Goal: Communication & Community: Participate in discussion

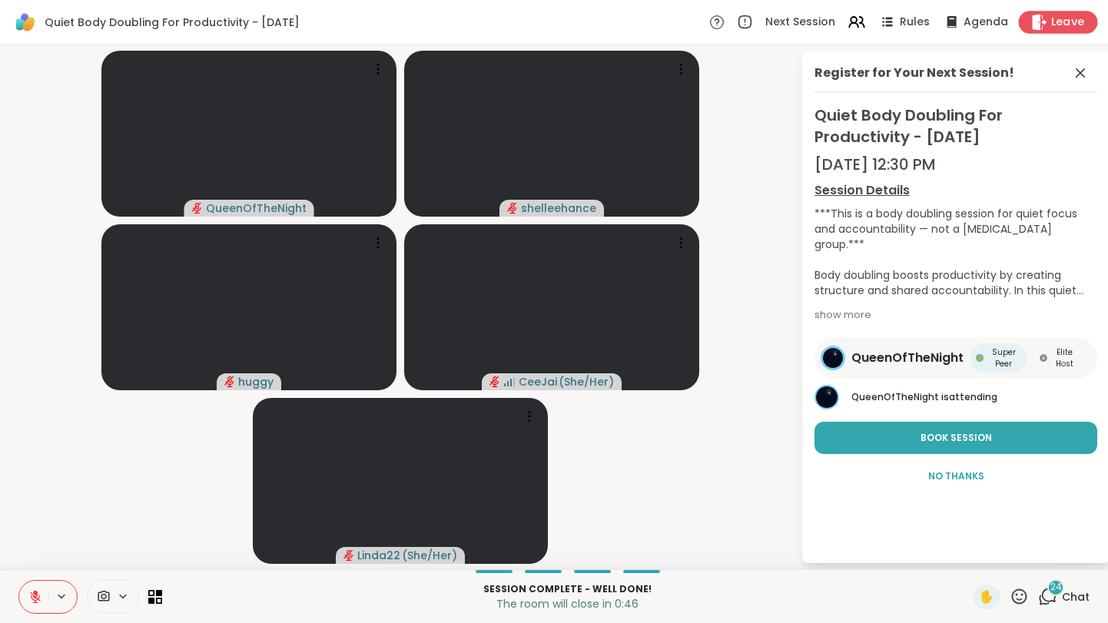
click at [1078, 19] on span "Leave" at bounding box center [1068, 23] width 34 height 16
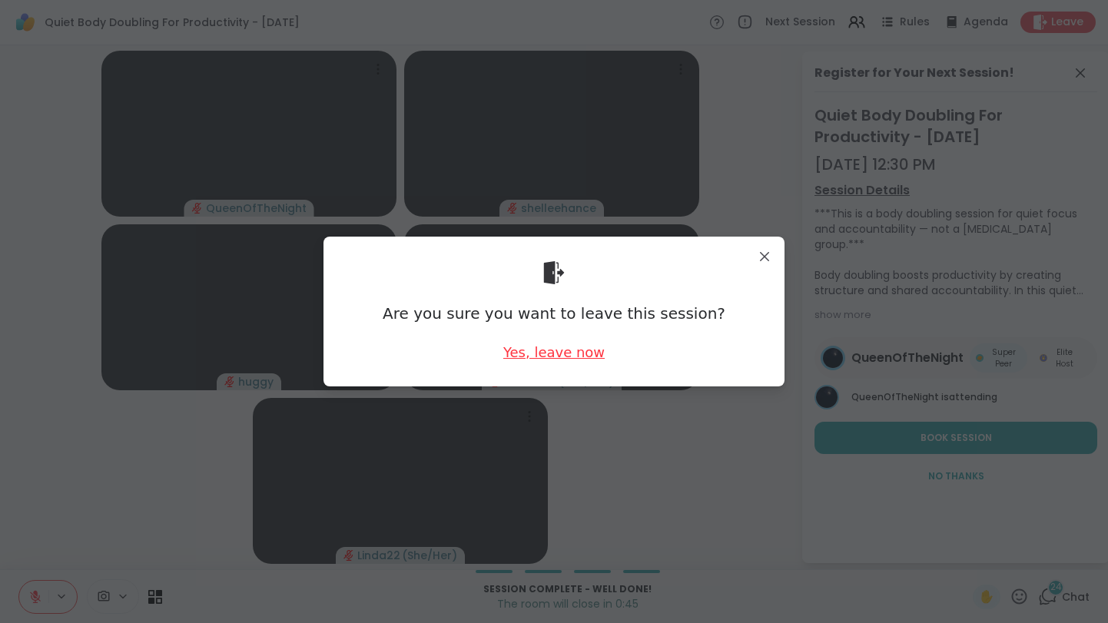
click at [563, 348] on div "Yes, leave now" at bounding box center [553, 352] width 101 height 19
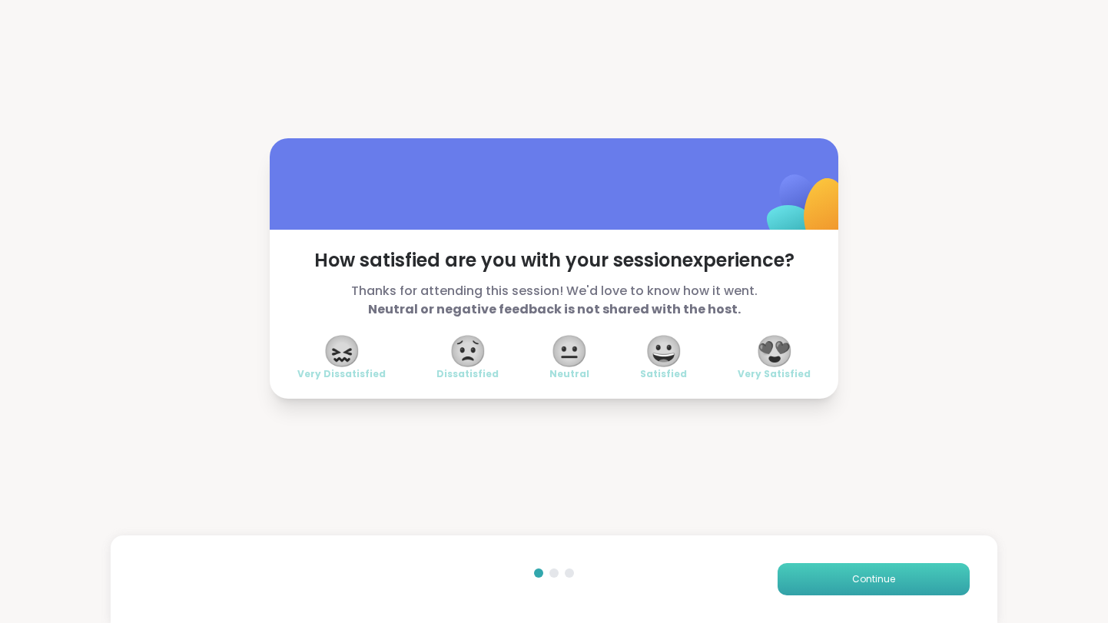
click at [876, 585] on span "Continue" at bounding box center [873, 579] width 43 height 14
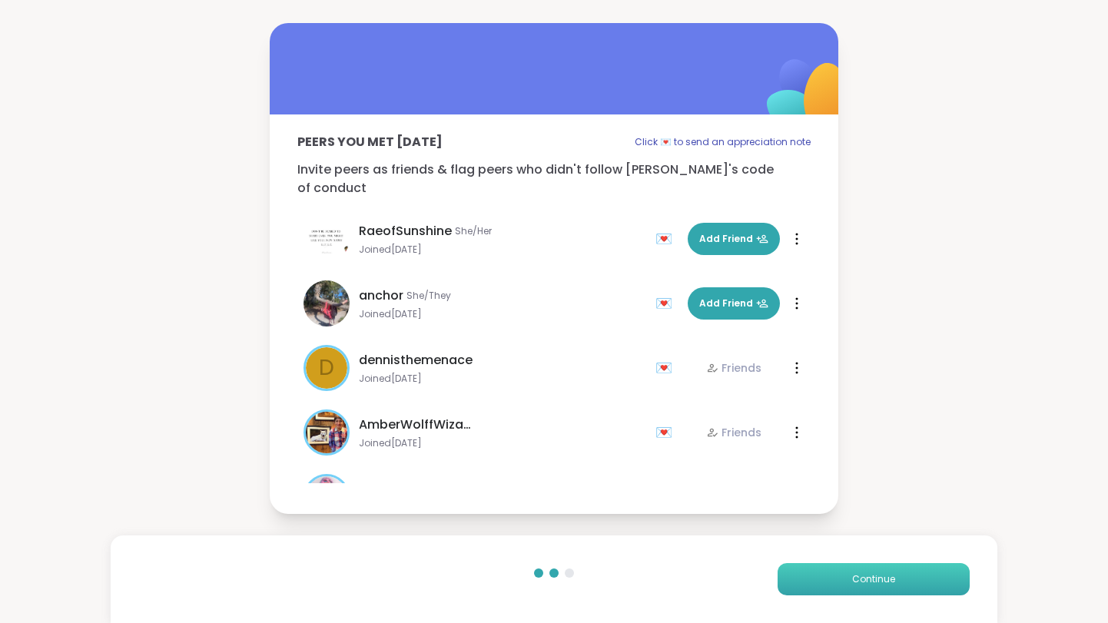
click at [876, 585] on span "Continue" at bounding box center [873, 579] width 43 height 14
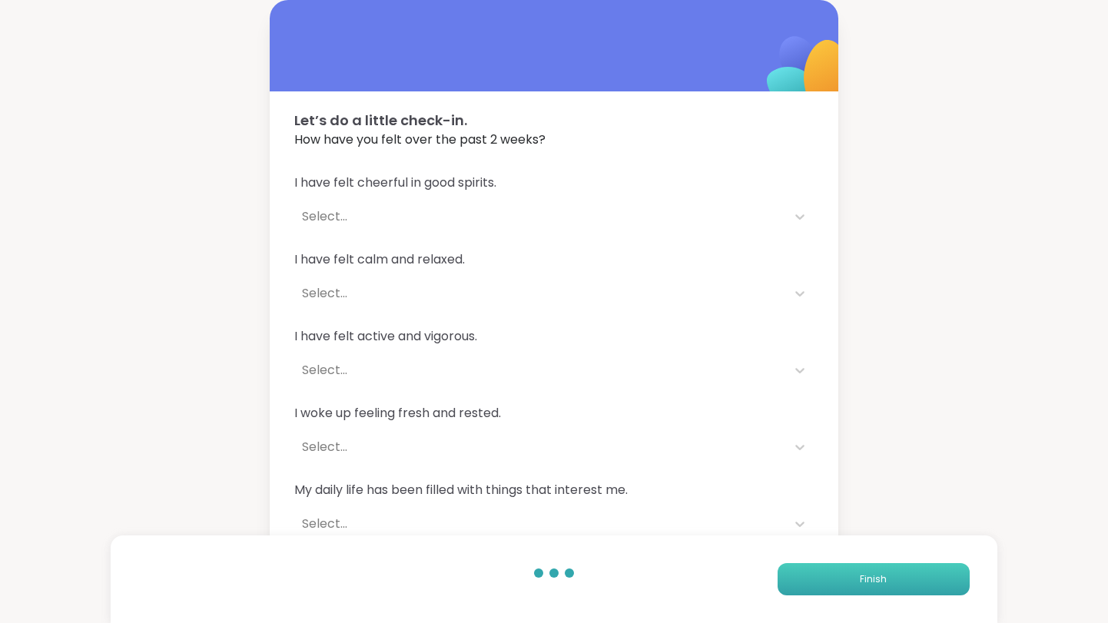
click at [879, 582] on span "Finish" at bounding box center [873, 579] width 27 height 14
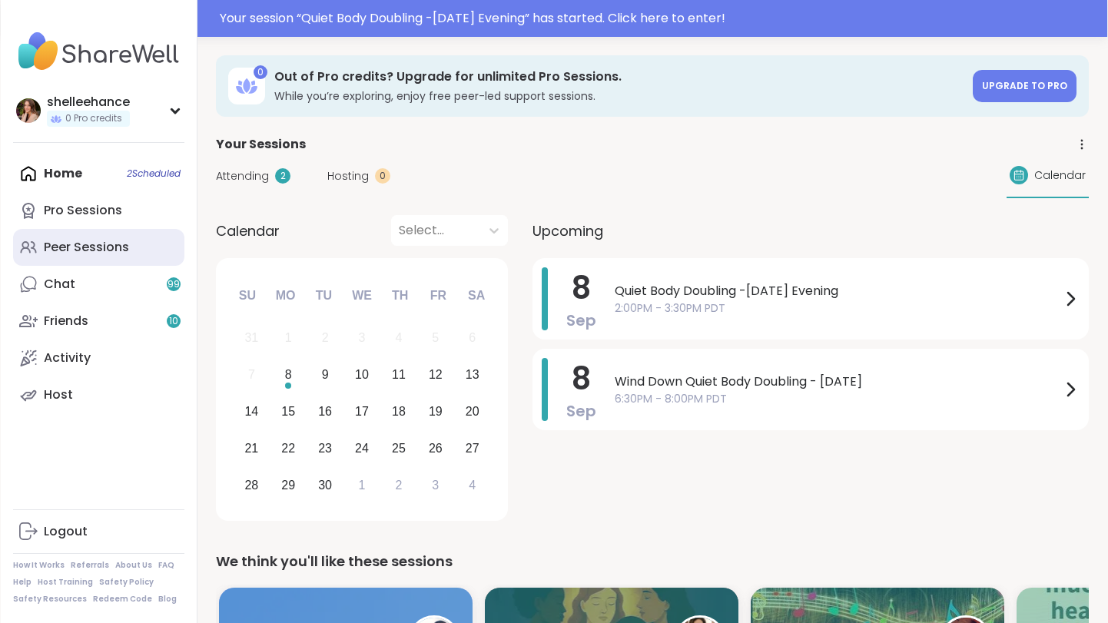
click at [148, 250] on link "Peer Sessions" at bounding box center [98, 247] width 171 height 37
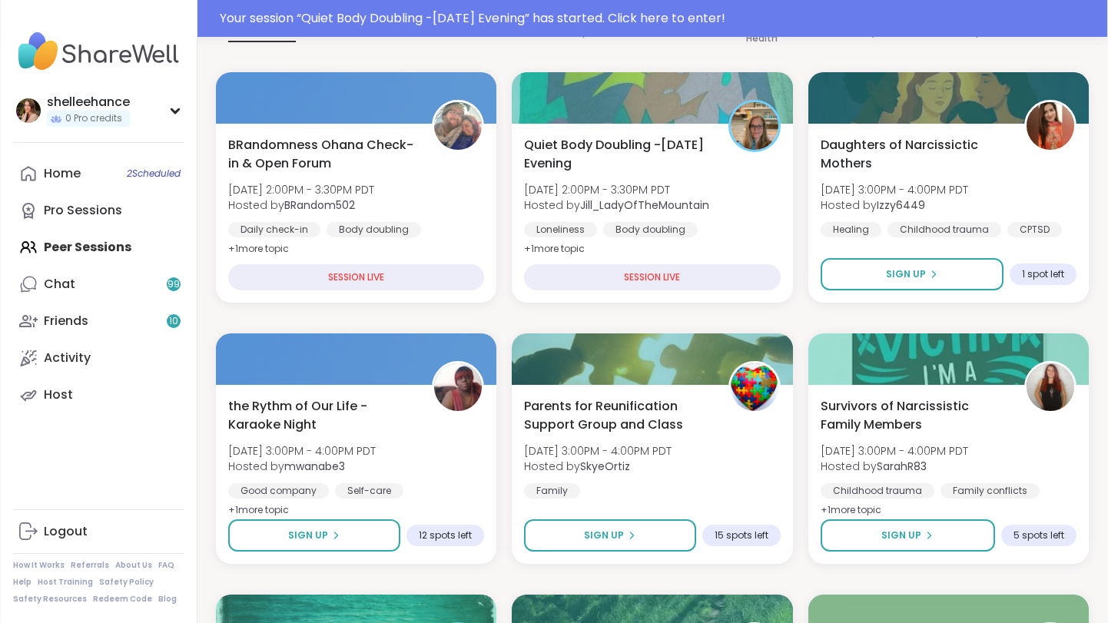
scroll to position [183, 0]
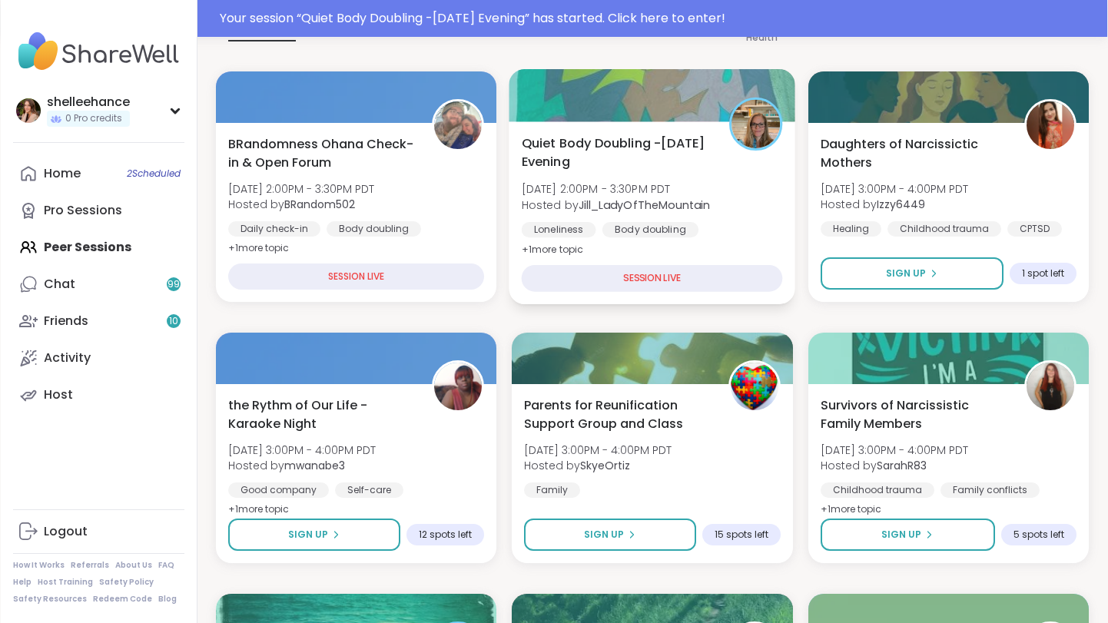
click at [757, 212] on div "Quiet Body Doubling -Monday Evening Mon, Sep 08 | 2:00PM - 3:30PM PDT Hosted by…" at bounding box center [652, 196] width 261 height 125
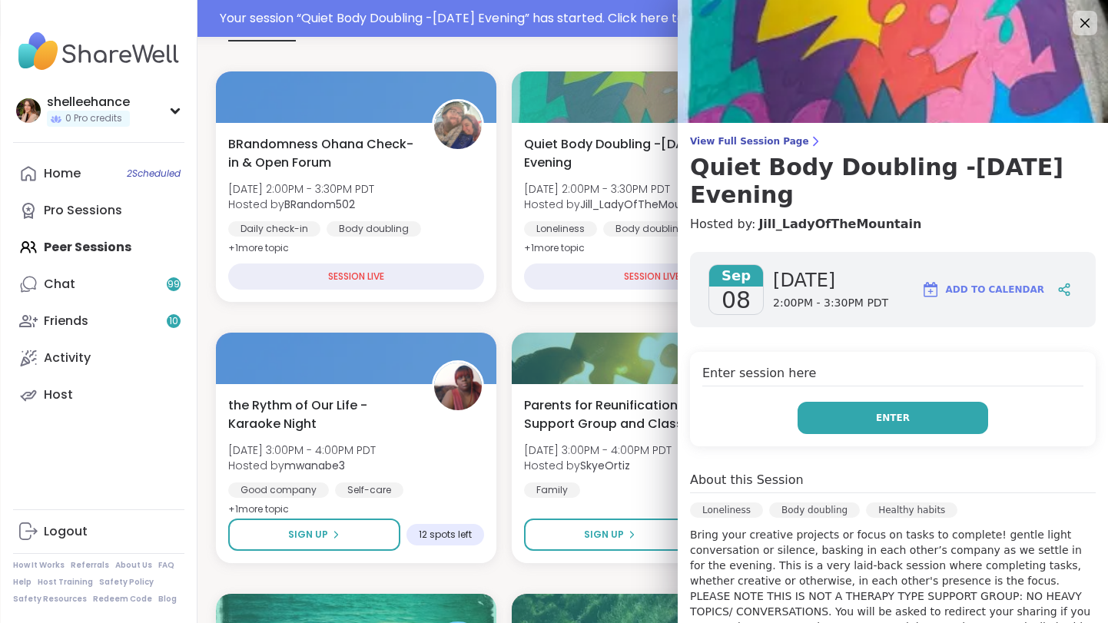
click at [829, 402] on button "Enter" at bounding box center [892, 418] width 191 height 32
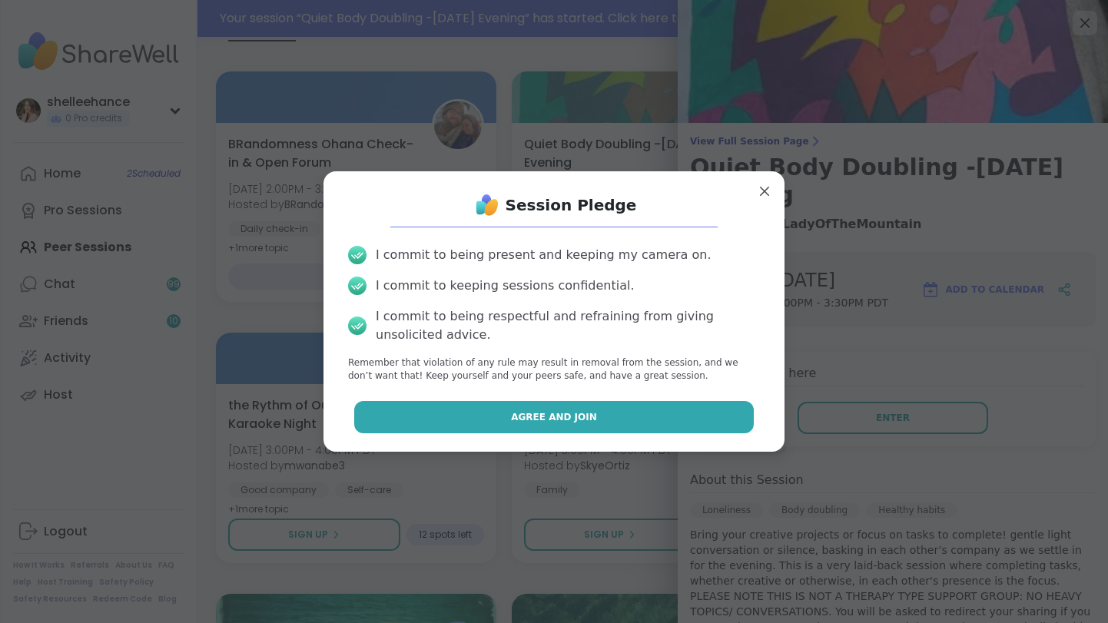
click at [479, 422] on button "Agree and Join" at bounding box center [554, 417] width 400 height 32
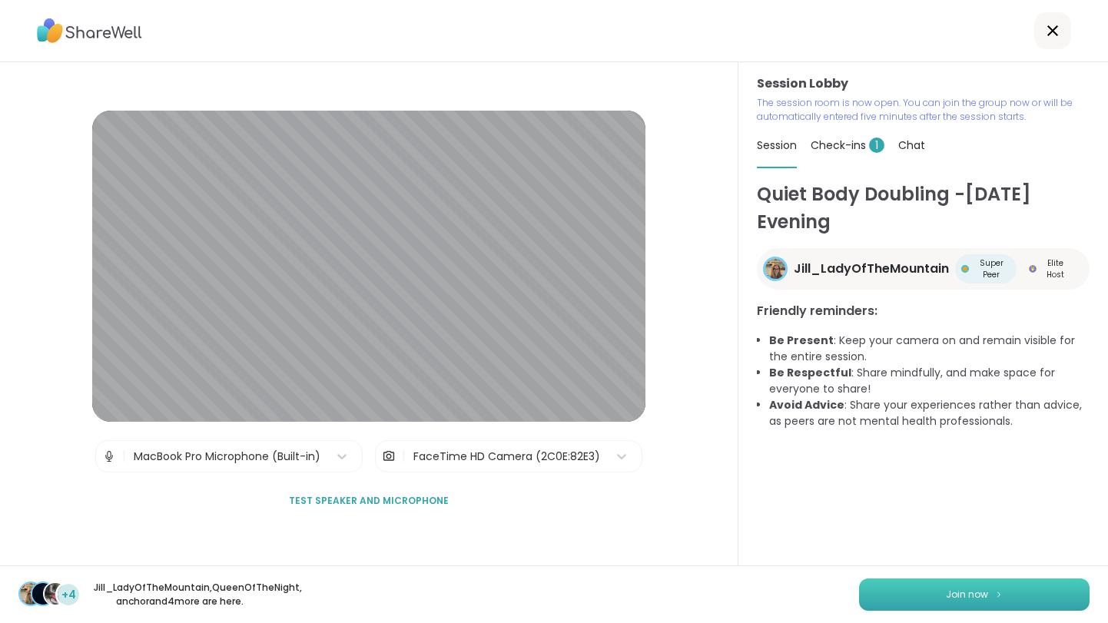
click at [958, 594] on span "Join now" at bounding box center [967, 595] width 42 height 14
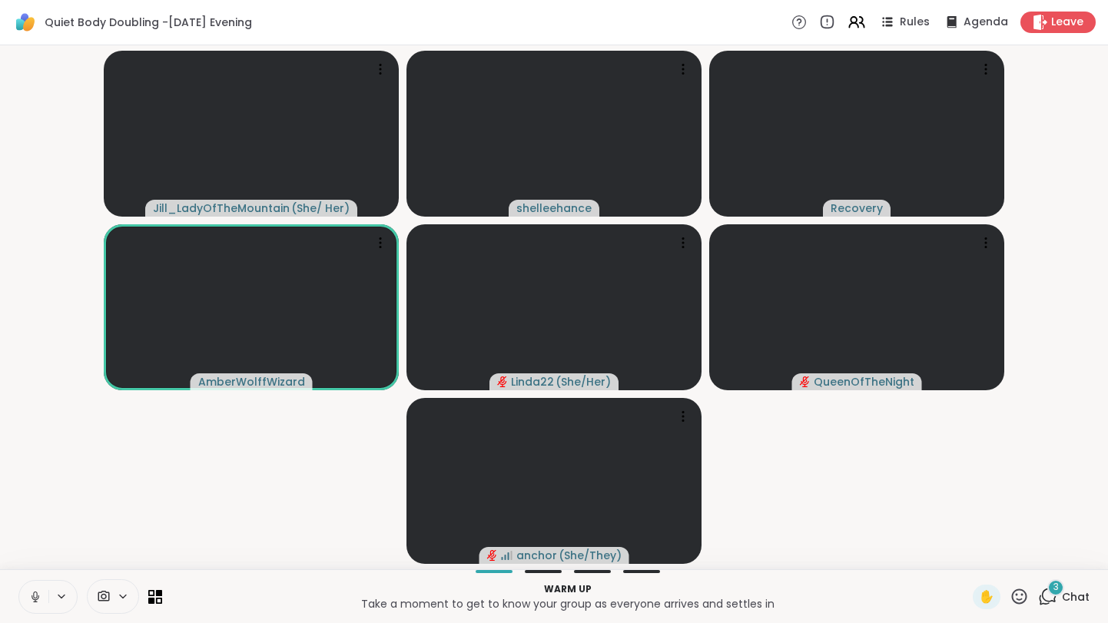
click at [25, 602] on button at bounding box center [33, 597] width 29 height 32
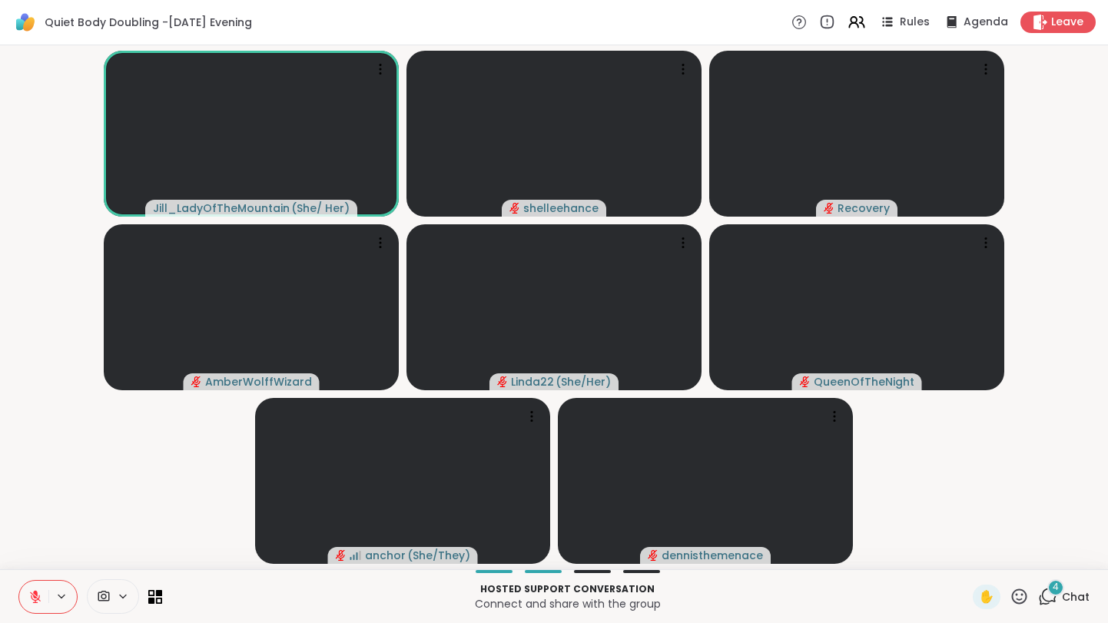
click at [1086, 600] on span "Chat" at bounding box center [1076, 596] width 28 height 15
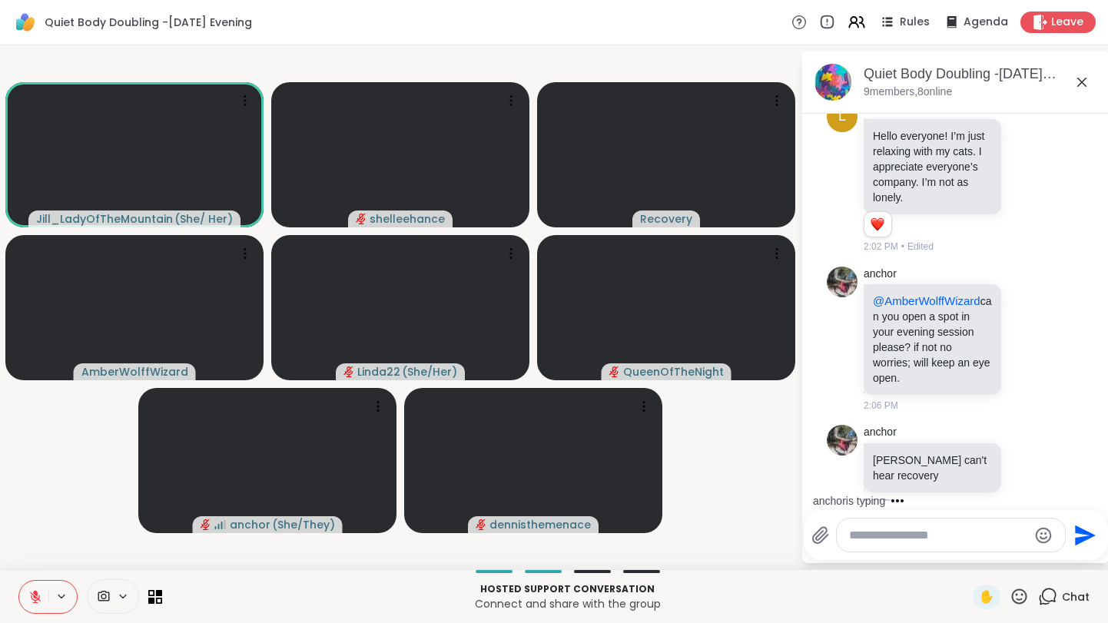
scroll to position [388, 0]
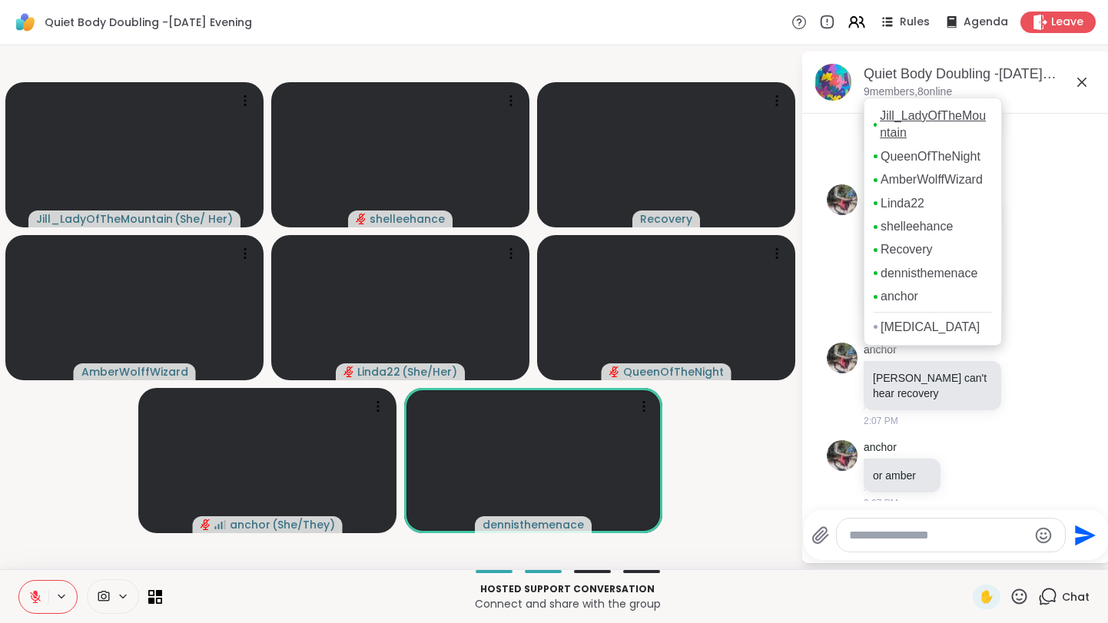
click at [906, 138] on link "Jill_LadyOfTheMountain" at bounding box center [936, 125] width 112 height 35
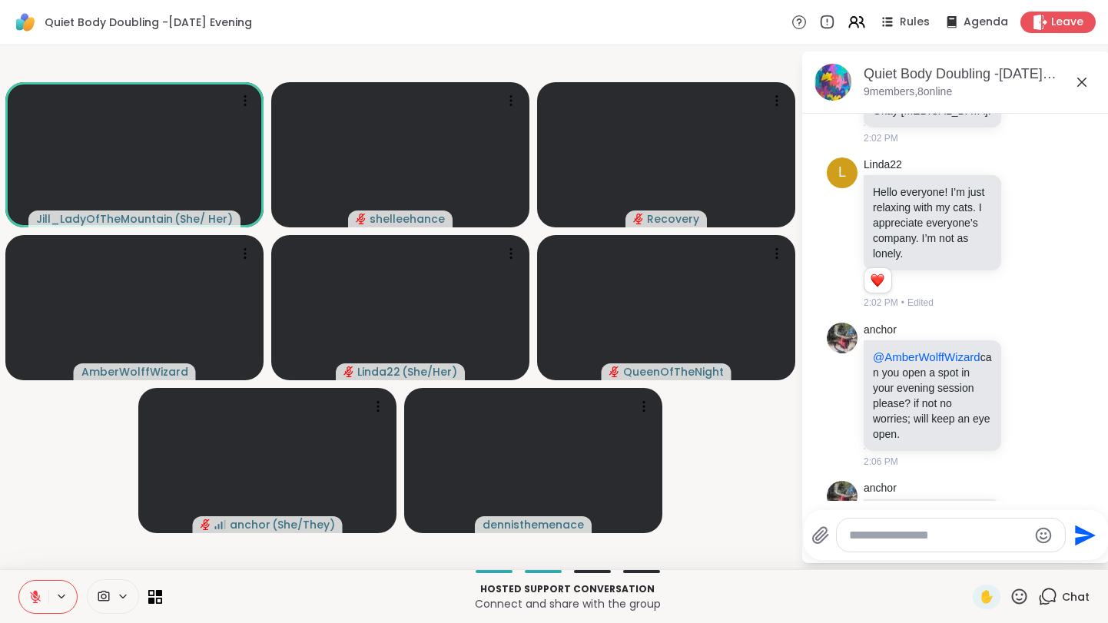
scroll to position [251, 0]
click at [920, 543] on div at bounding box center [951, 535] width 228 height 33
click at [922, 543] on div at bounding box center [951, 535] width 228 height 33
click at [923, 537] on textarea "Type your message" at bounding box center [938, 535] width 179 height 15
type textarea "*"
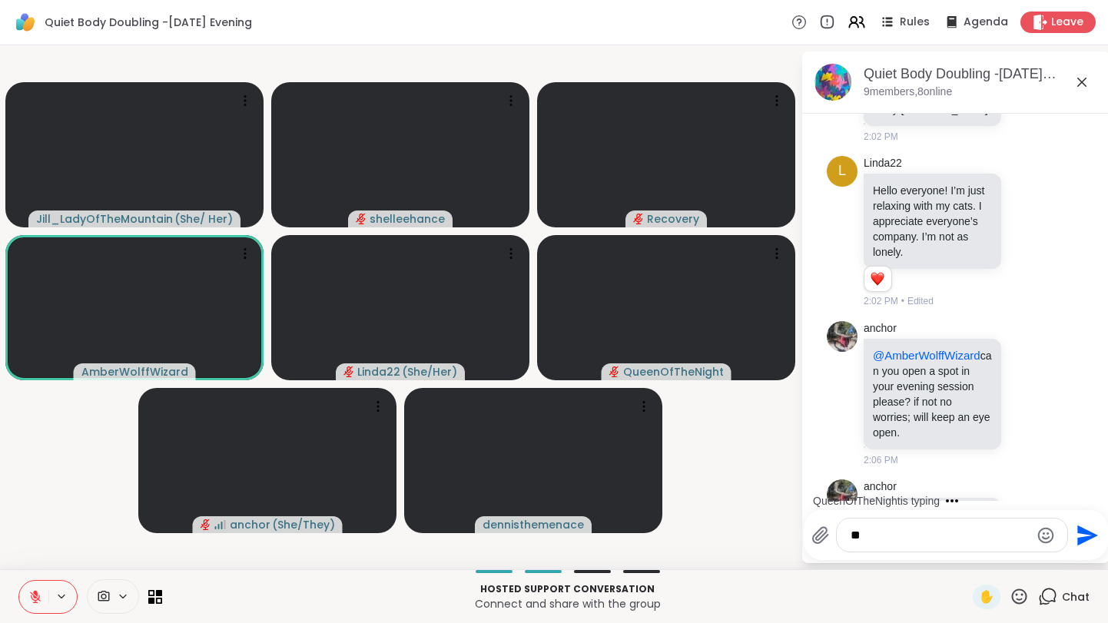
type textarea "*"
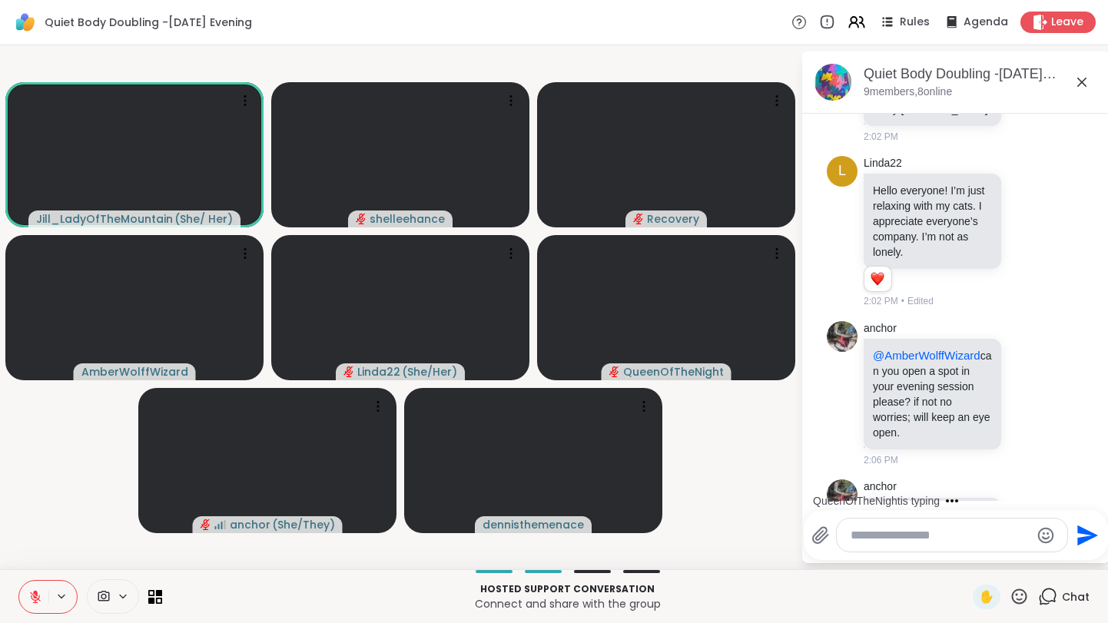
click at [34, 592] on icon at bounding box center [35, 593] width 5 height 6
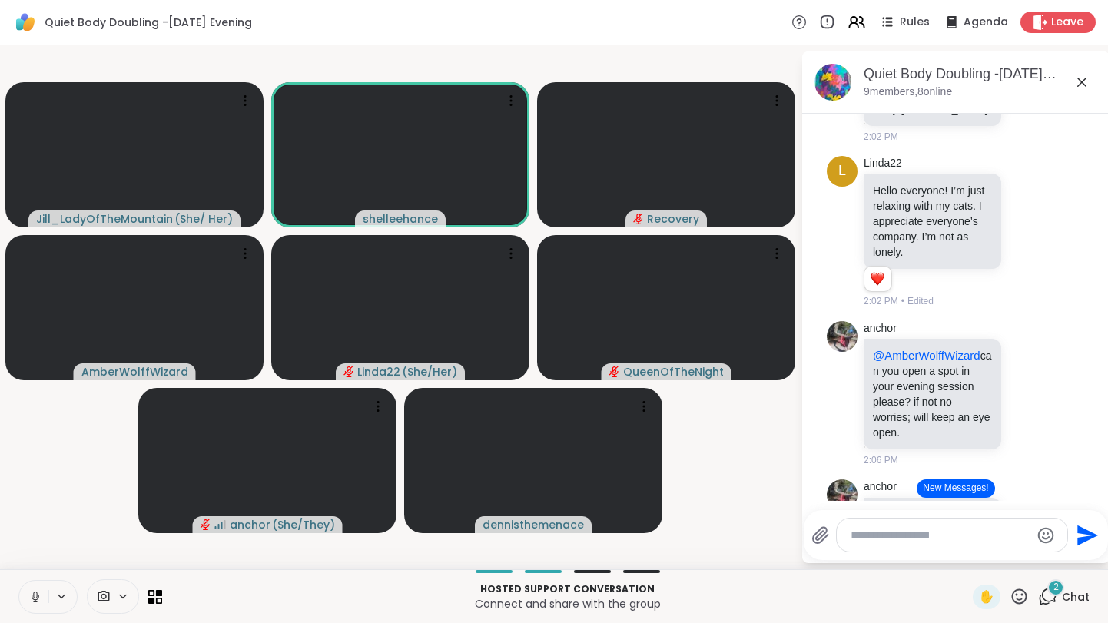
click at [27, 605] on button at bounding box center [33, 597] width 29 height 32
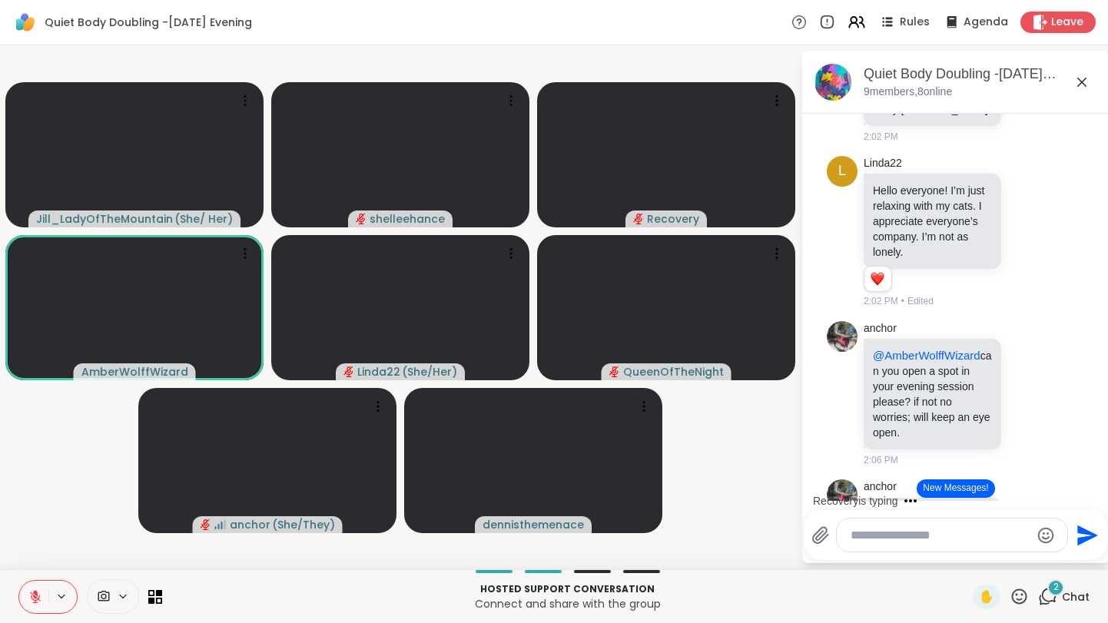
click at [25, 610] on button at bounding box center [33, 597] width 29 height 32
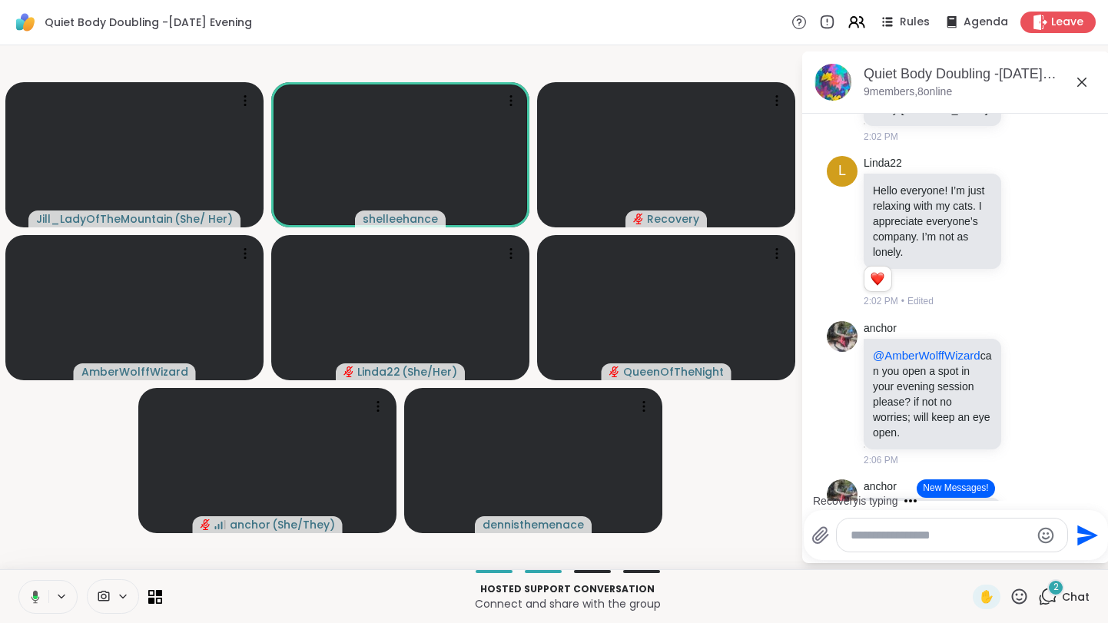
click at [19, 608] on button at bounding box center [32, 597] width 31 height 32
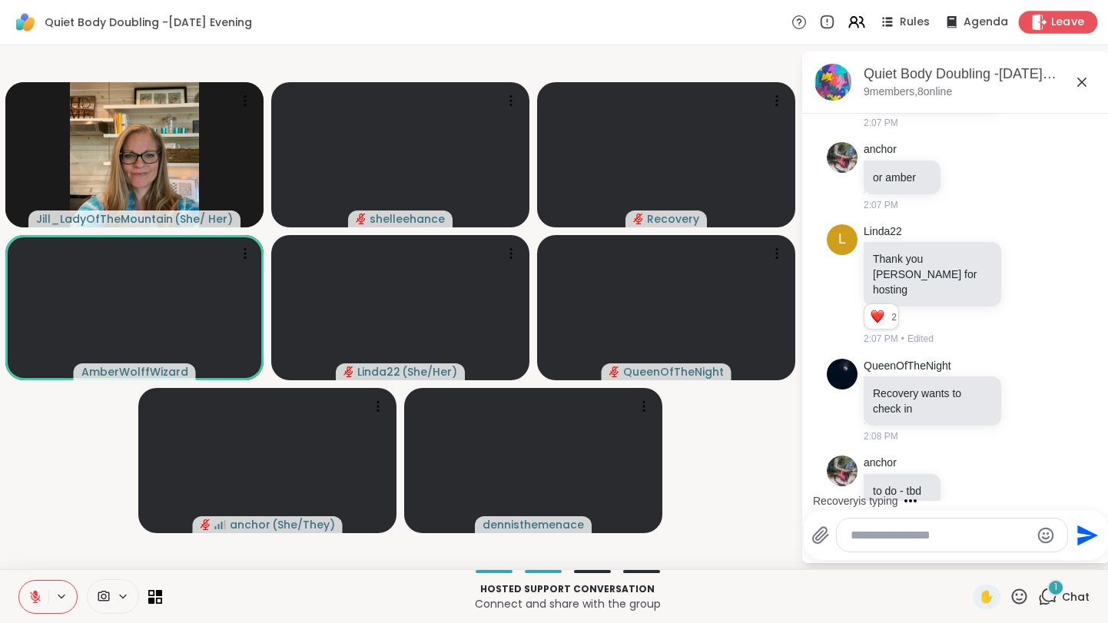
scroll to position [850, 0]
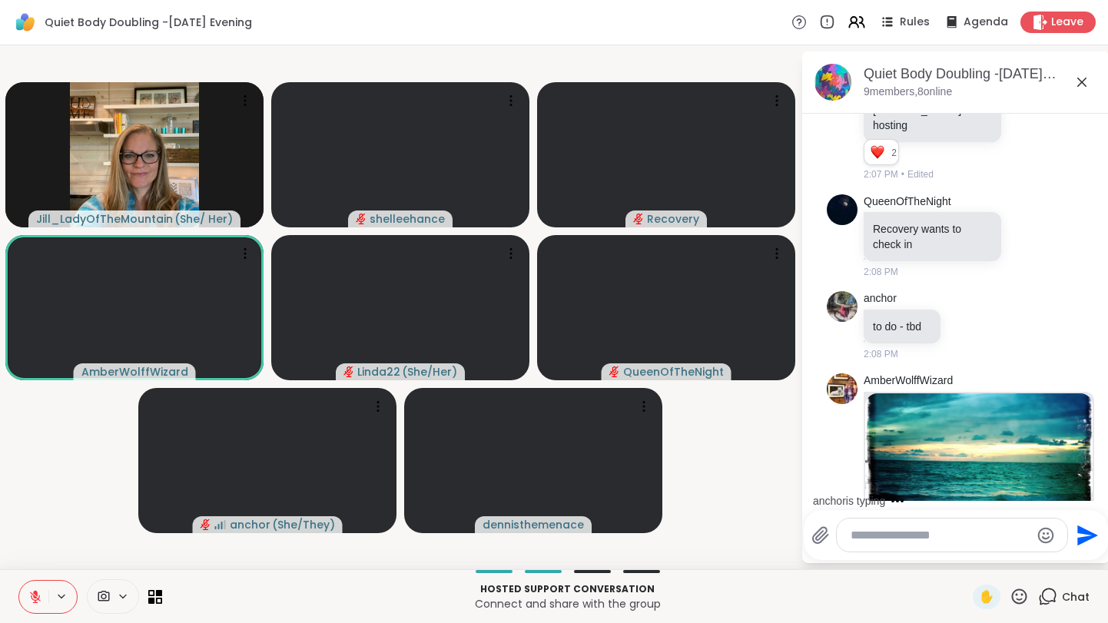
click at [35, 597] on icon at bounding box center [35, 597] width 11 height 11
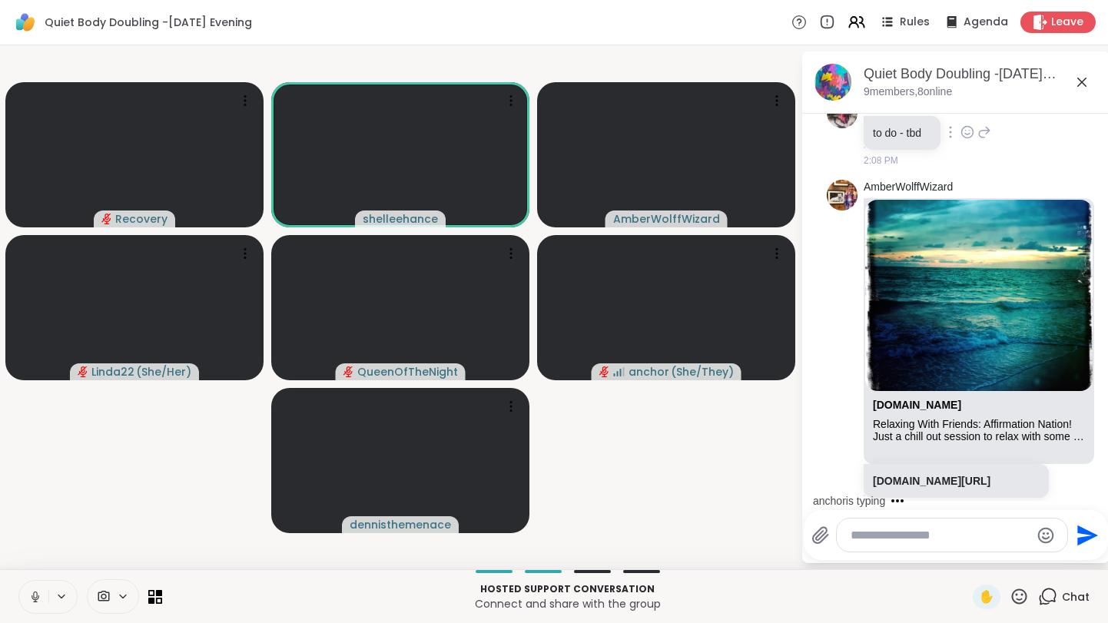
scroll to position [1178, 0]
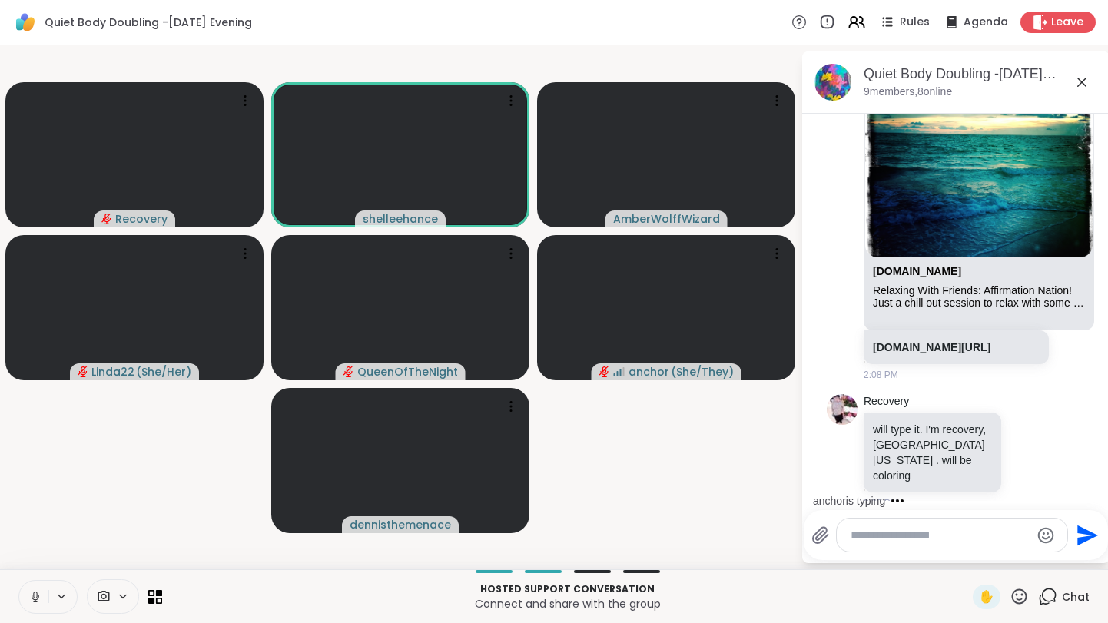
click at [28, 600] on icon at bounding box center [35, 597] width 14 height 14
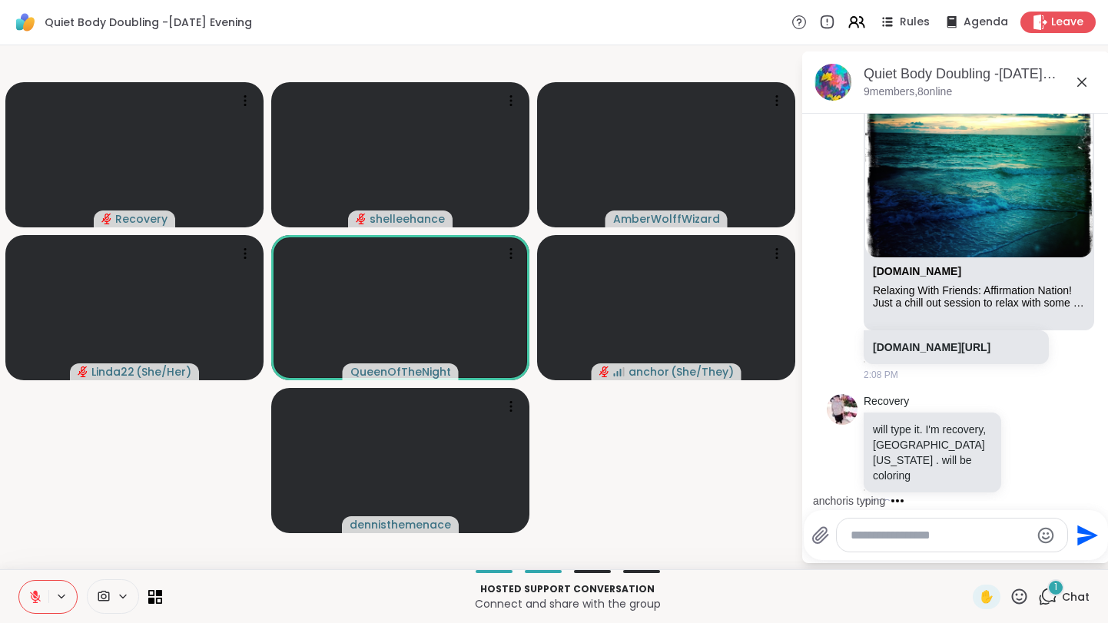
scroll to position [1274, 0]
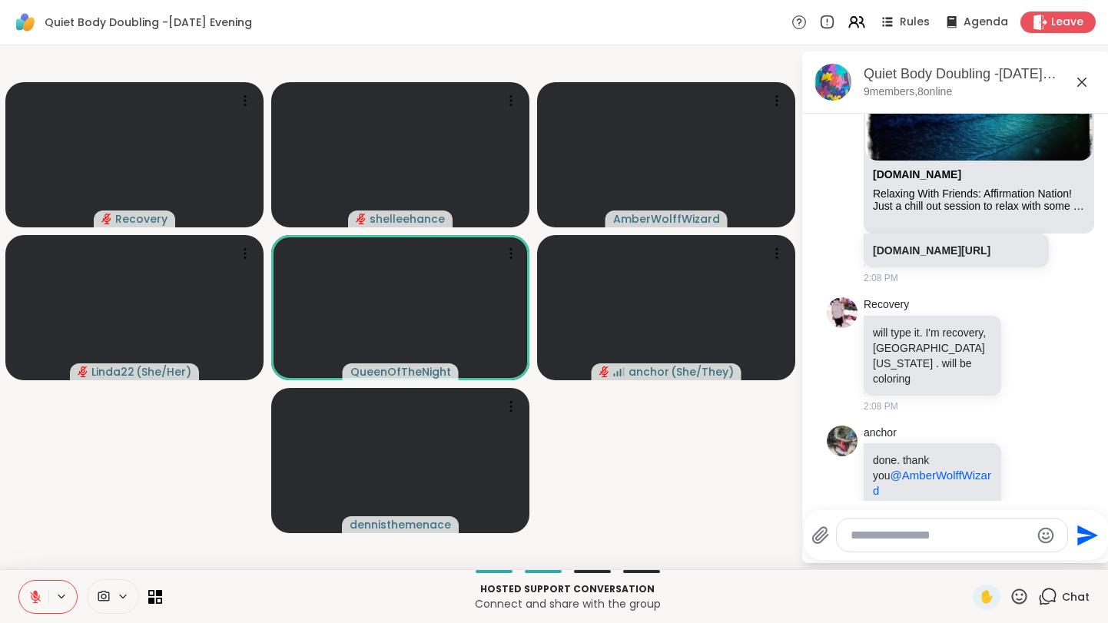
click at [32, 602] on icon at bounding box center [35, 597] width 14 height 14
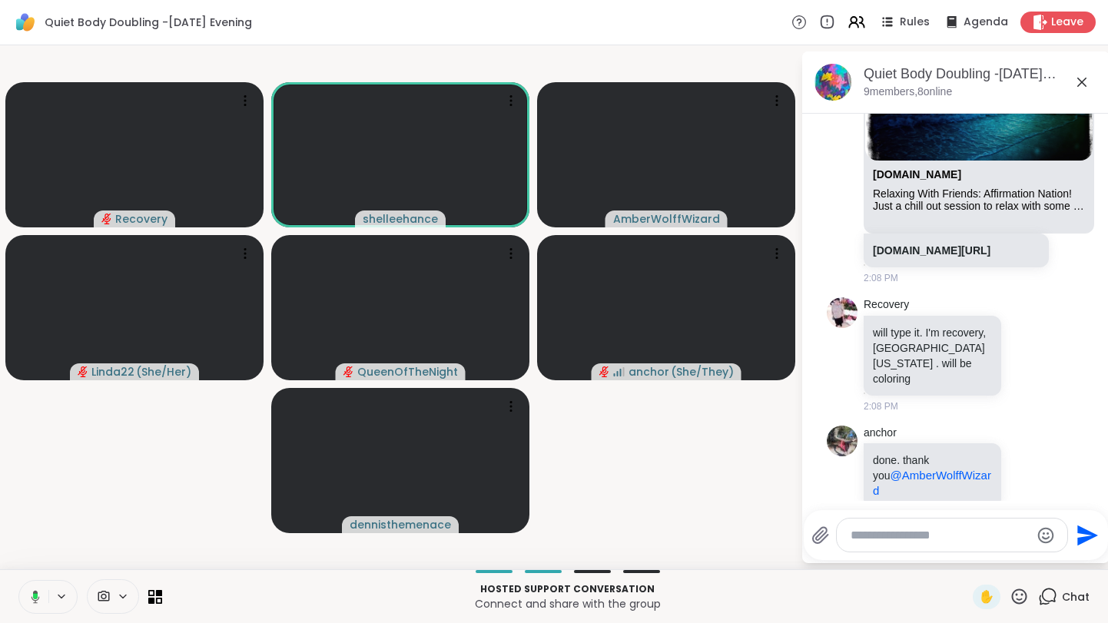
click at [33, 601] on icon at bounding box center [33, 597] width 14 height 14
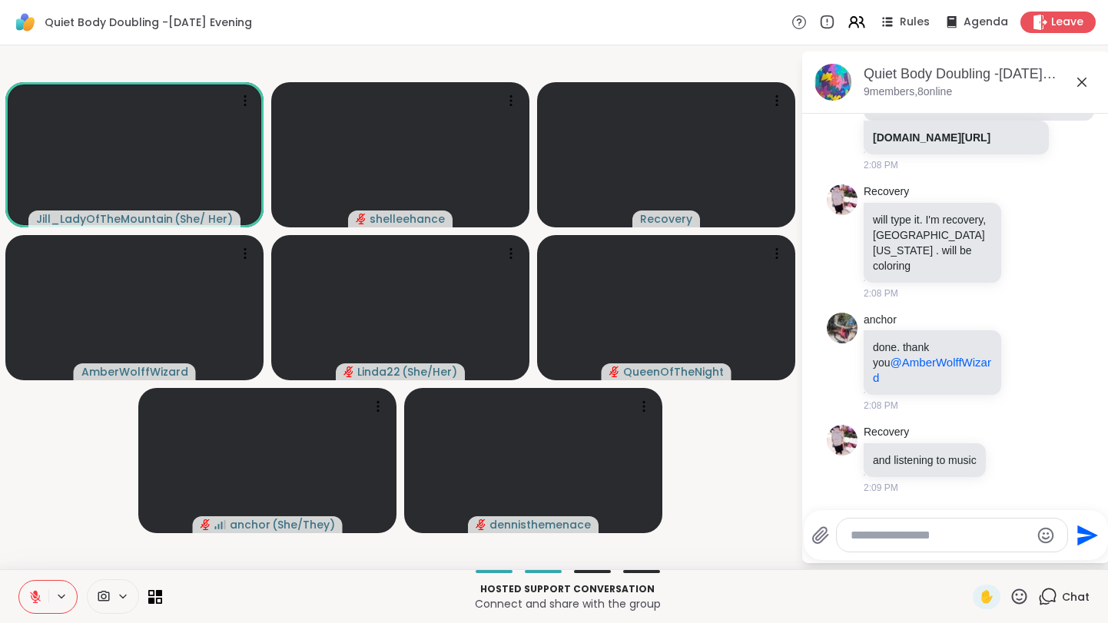
scroll to position [1357, 0]
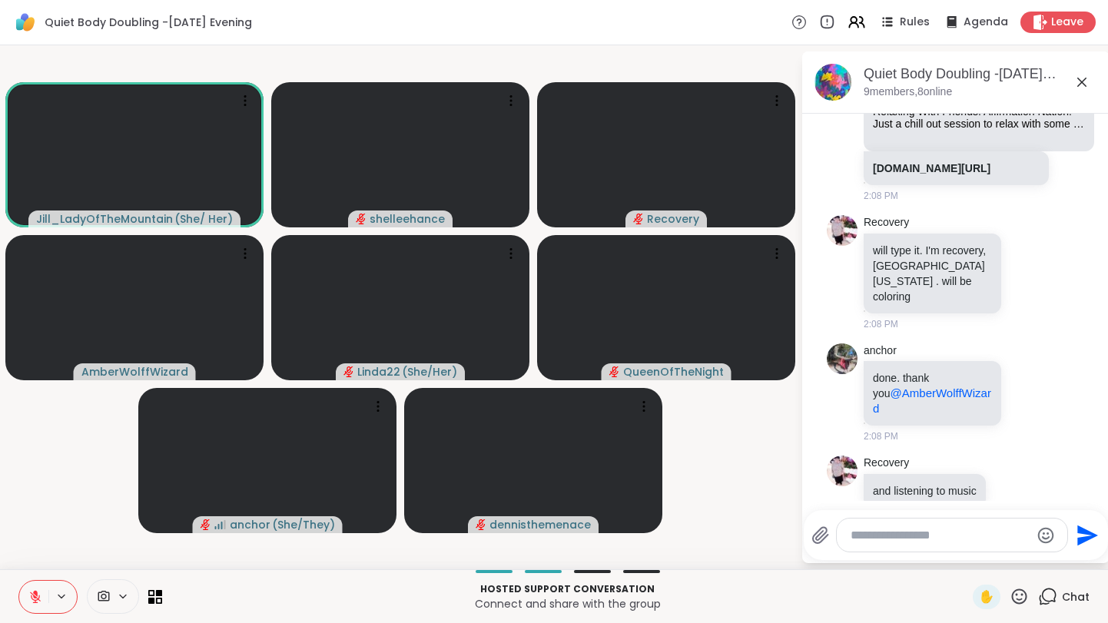
click at [32, 604] on button at bounding box center [33, 597] width 29 height 32
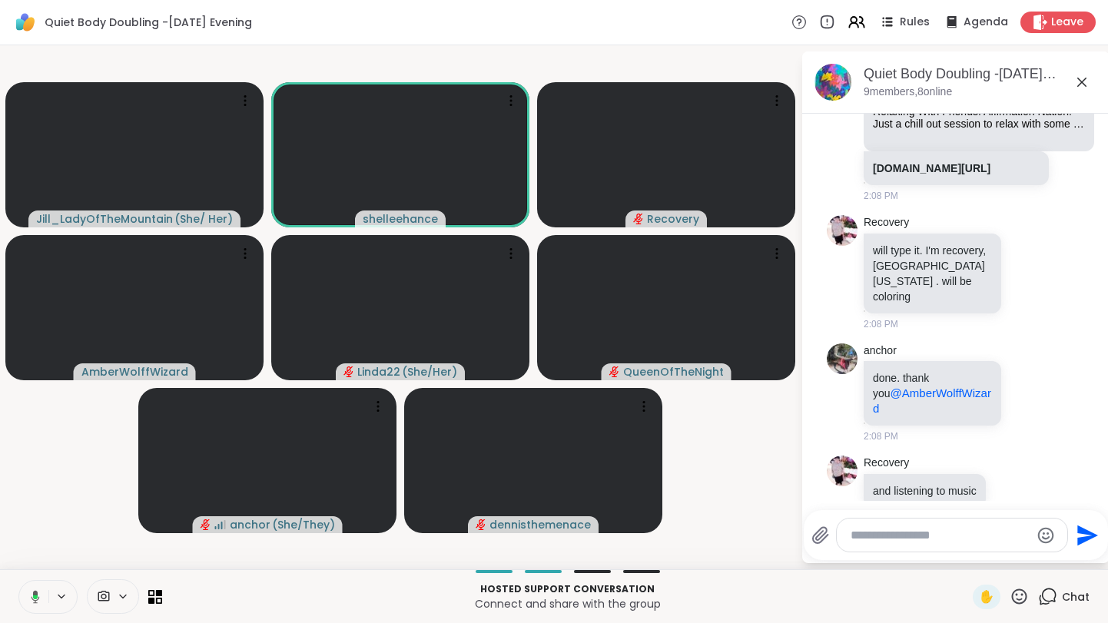
click at [34, 602] on icon at bounding box center [35, 596] width 8 height 13
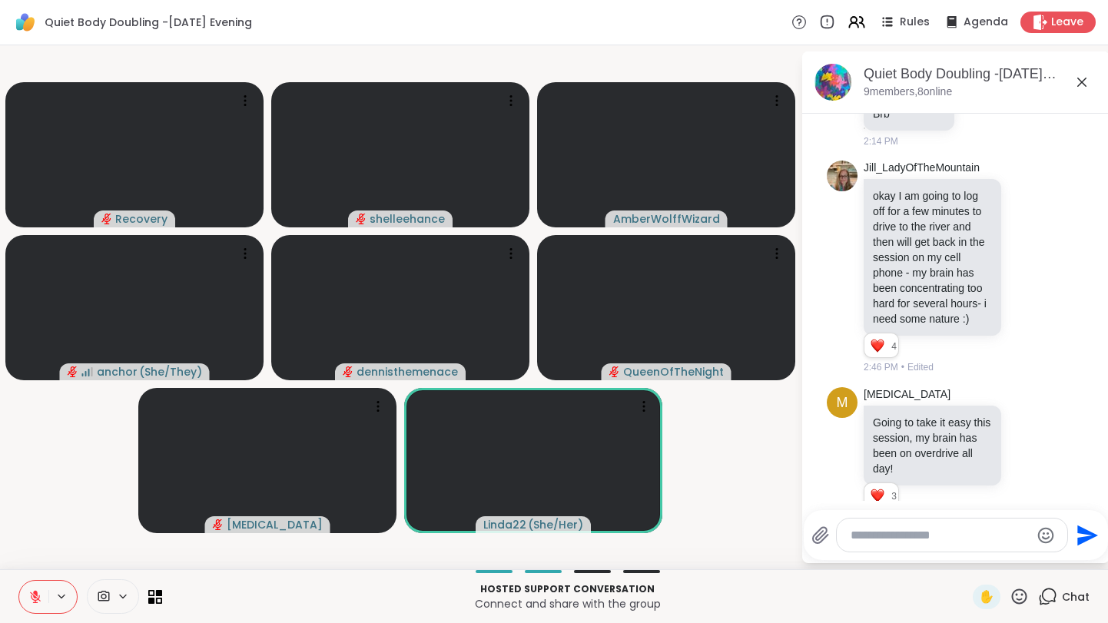
scroll to position [1965, 0]
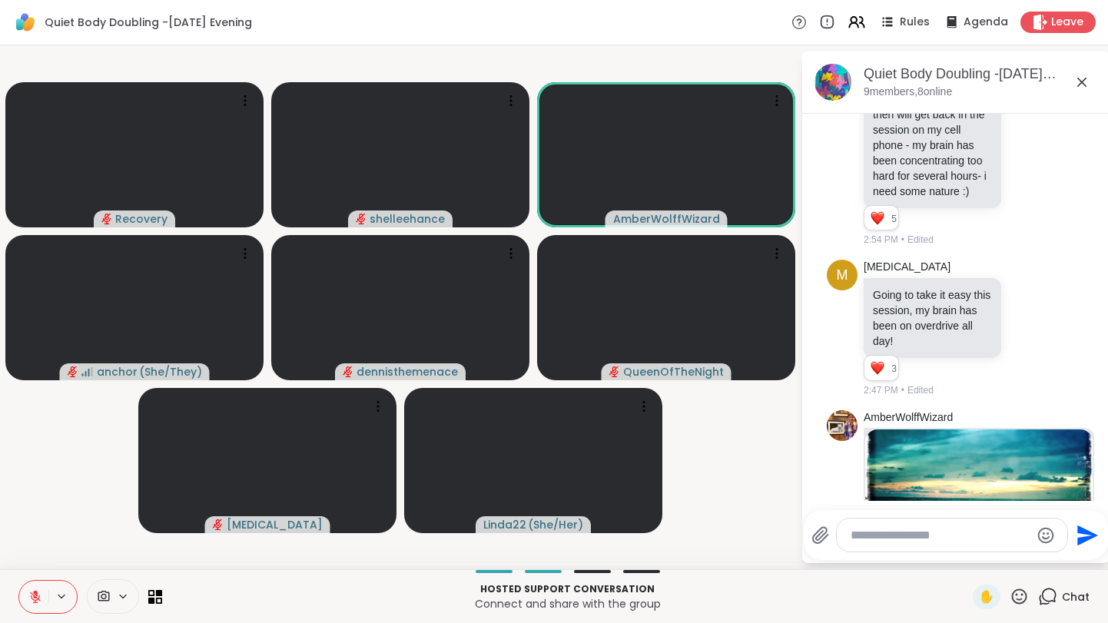
click at [38, 590] on icon at bounding box center [35, 597] width 14 height 14
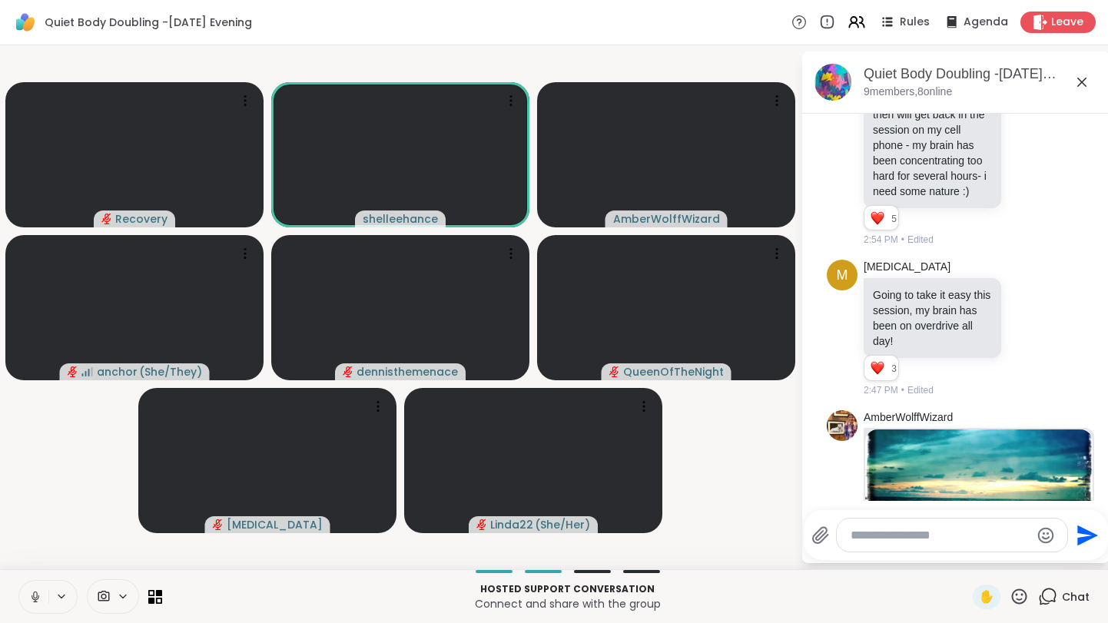
click at [26, 601] on button at bounding box center [33, 597] width 29 height 32
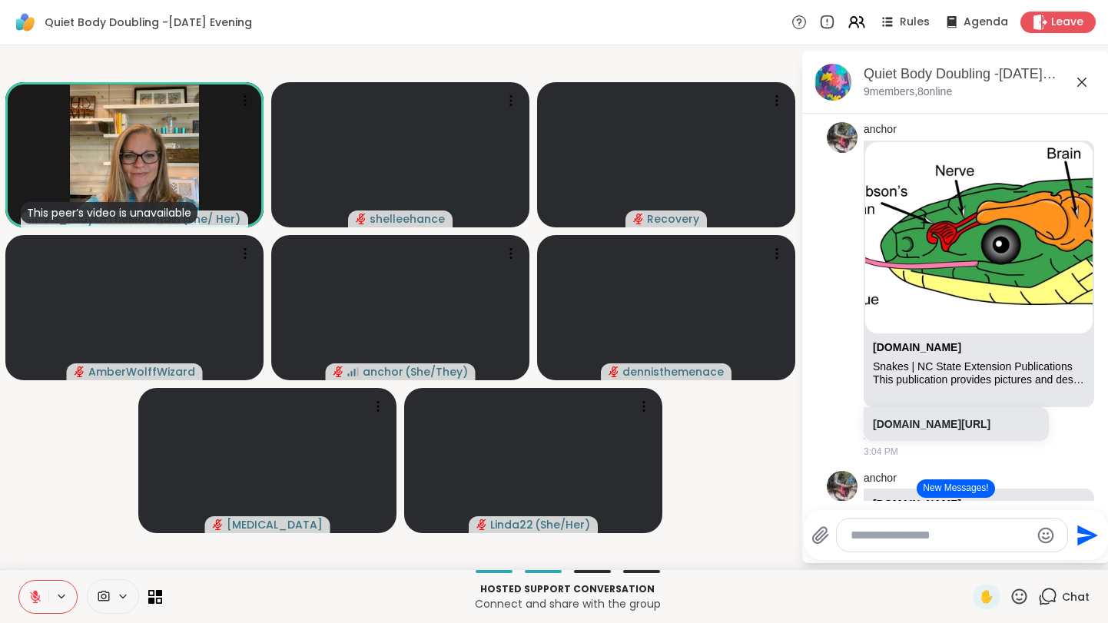
scroll to position [4034, 0]
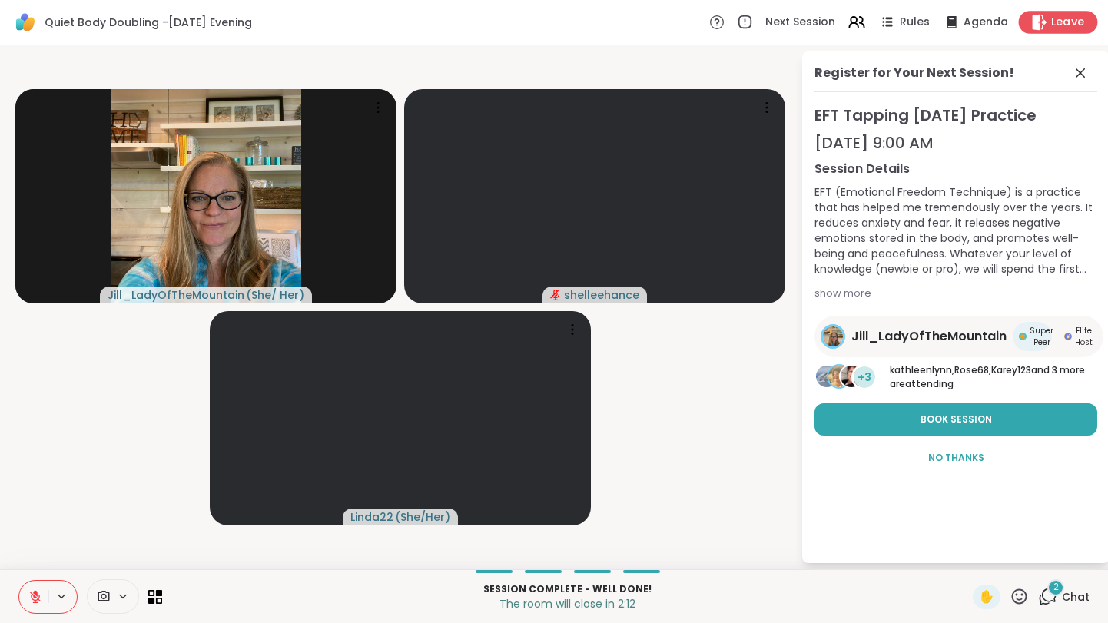
click at [1072, 22] on span "Leave" at bounding box center [1068, 23] width 34 height 16
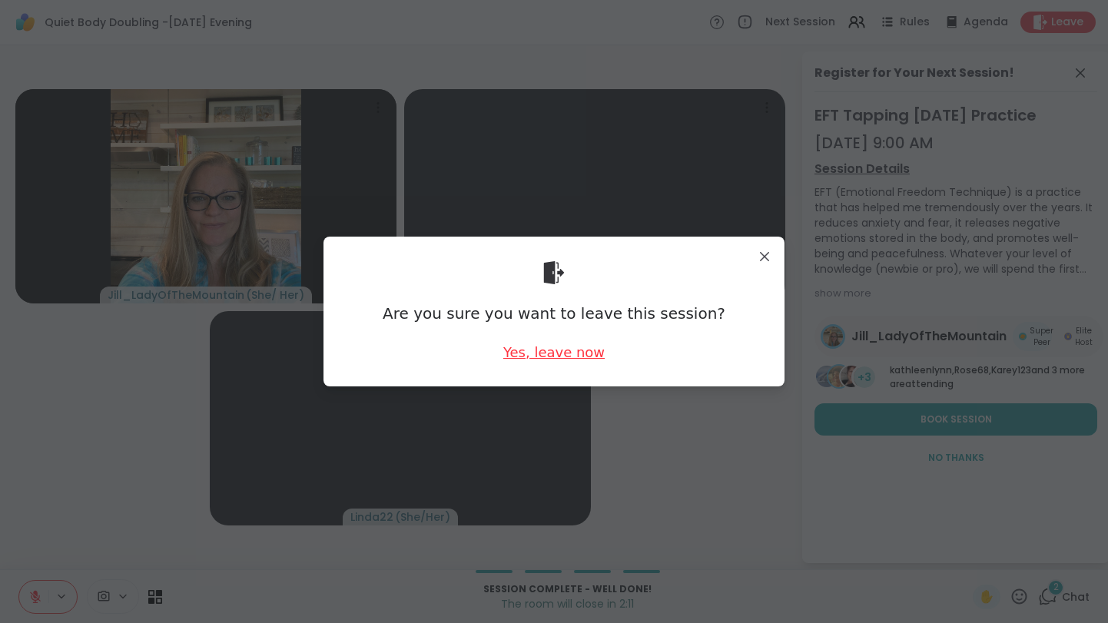
click at [558, 353] on div "Yes, leave now" at bounding box center [553, 352] width 101 height 19
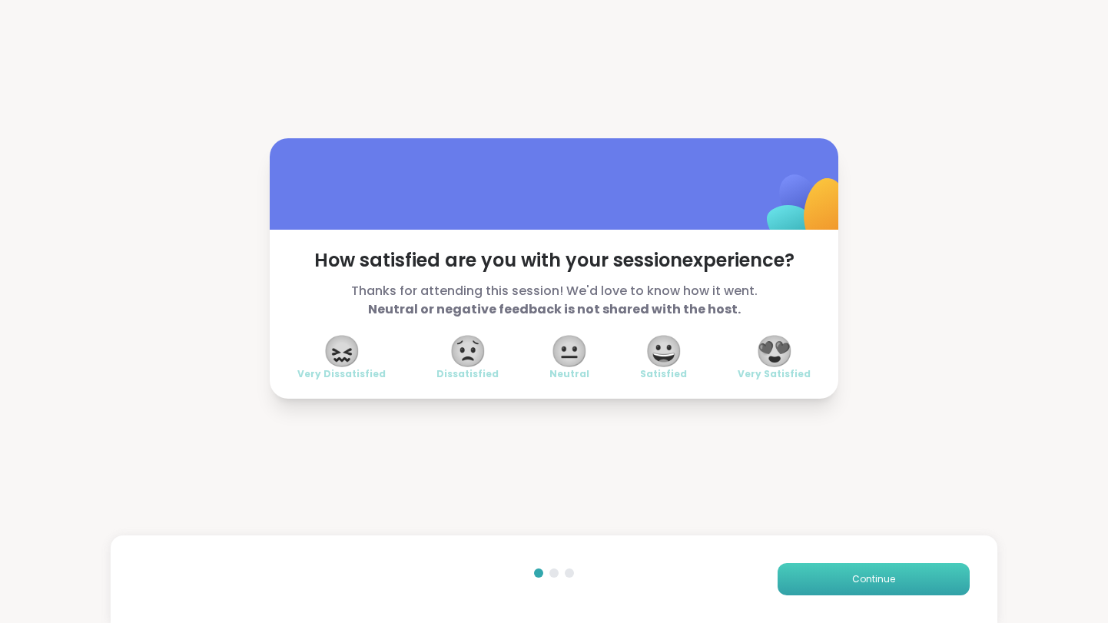
click at [877, 587] on button "Continue" at bounding box center [873, 579] width 192 height 32
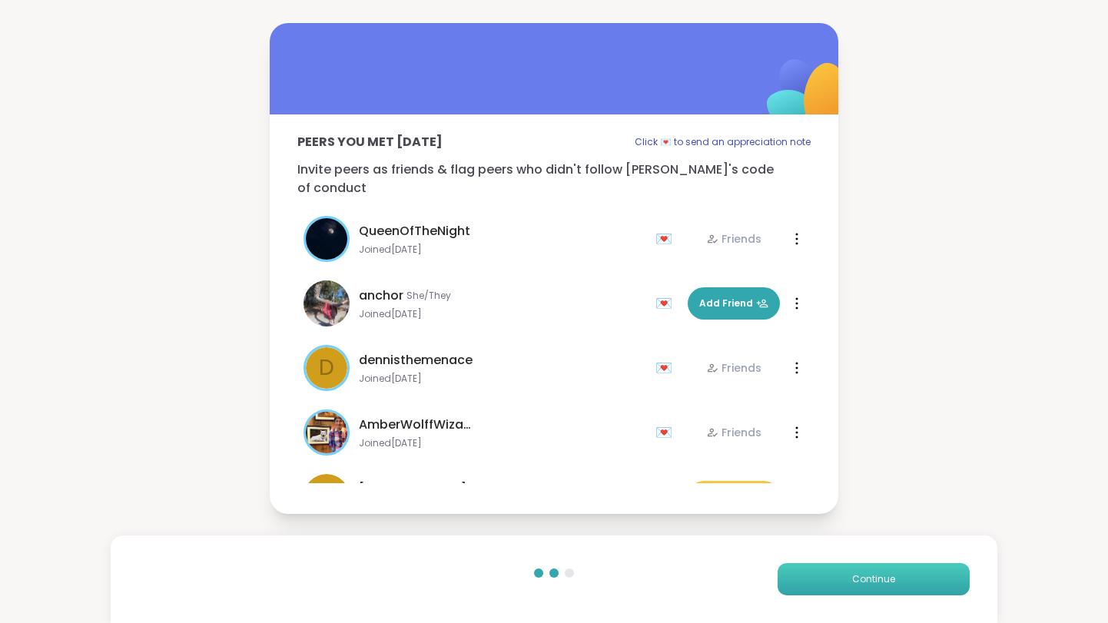
click at [877, 587] on button "Continue" at bounding box center [873, 579] width 192 height 32
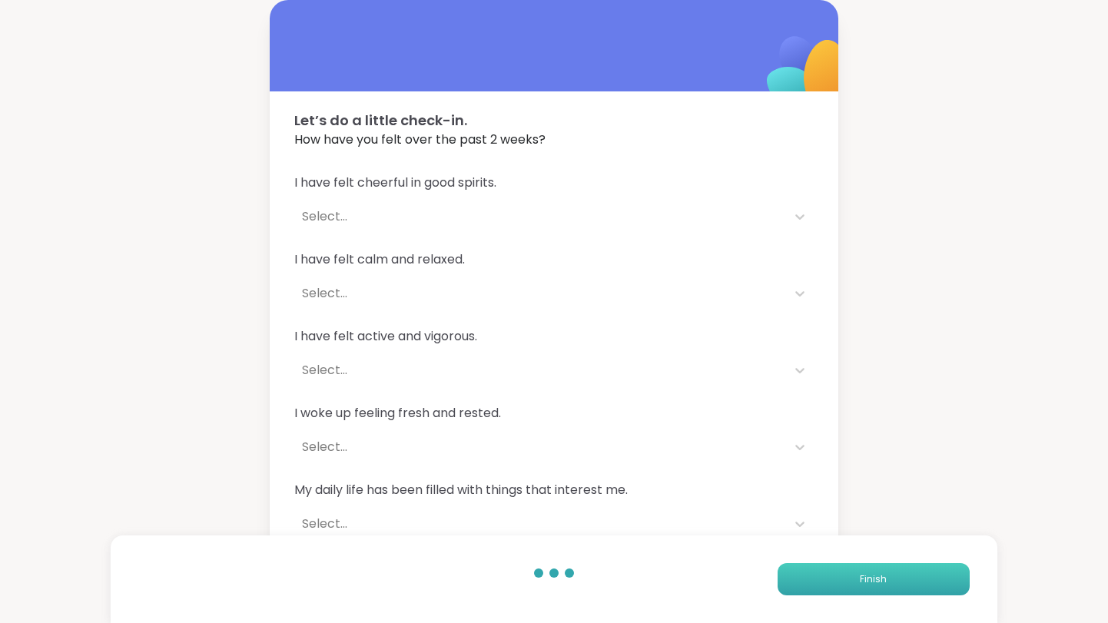
click at [877, 587] on button "Finish" at bounding box center [873, 579] width 192 height 32
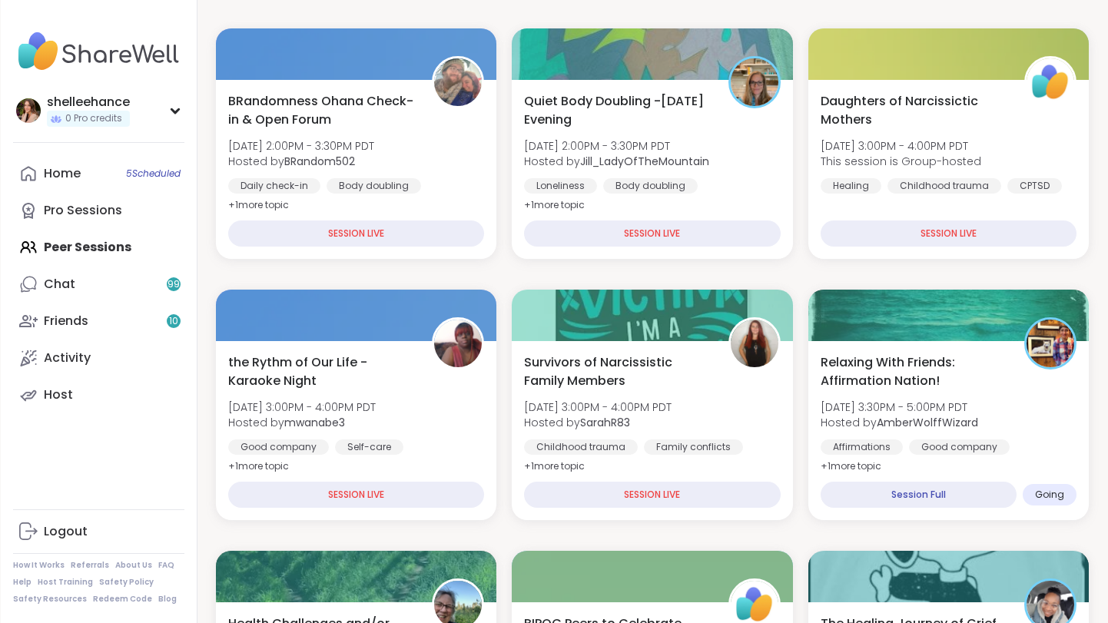
scroll to position [239, 0]
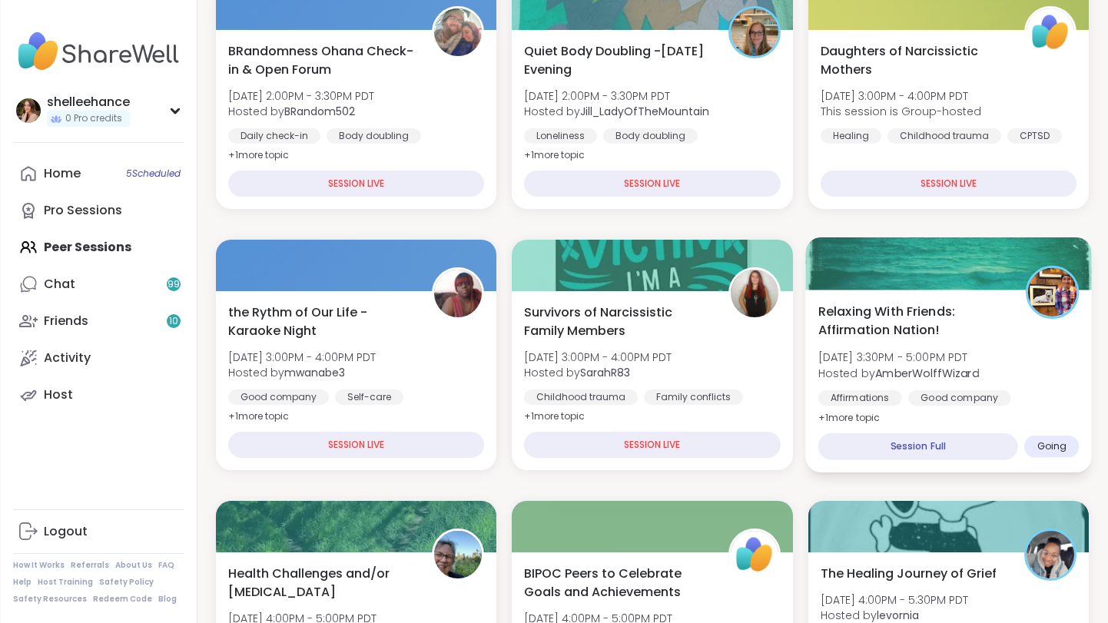
click at [1056, 410] on div "Relaxing With Friends: Affirmation Nation! Mon, Sep 08 | 3:30PM - 5:00PM PDT Ho…" at bounding box center [948, 381] width 287 height 183
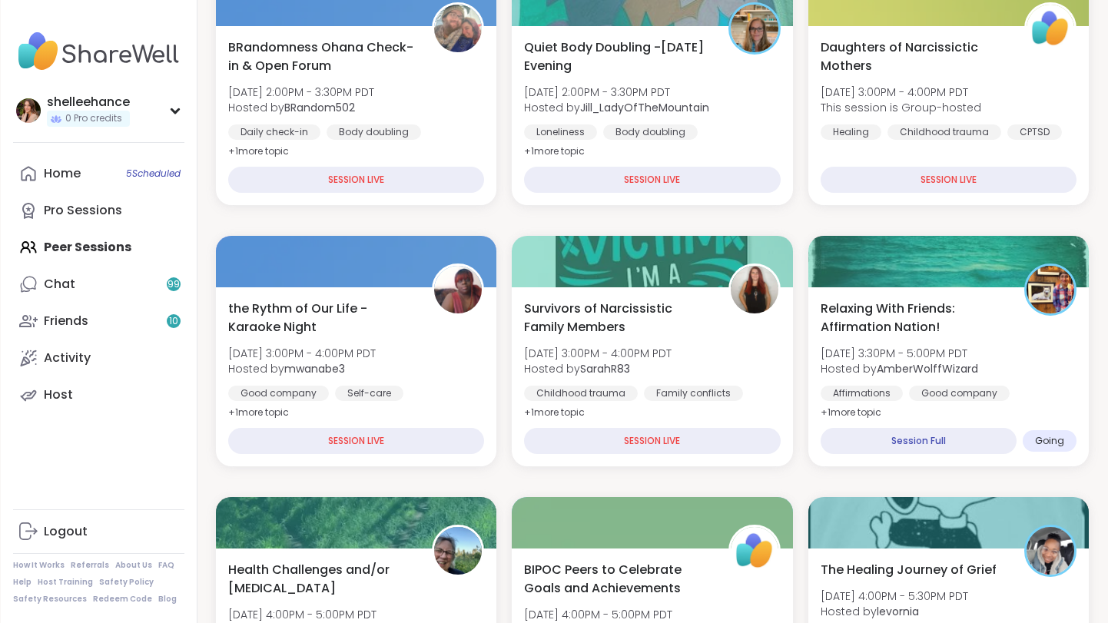
scroll to position [240, 0]
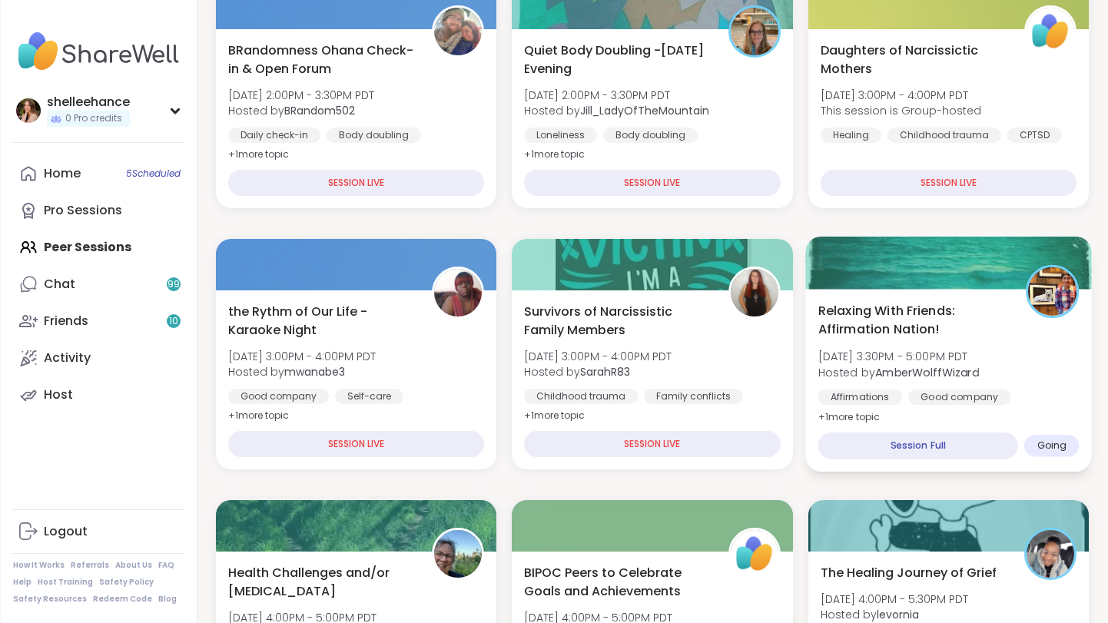
click at [1047, 408] on div "Relaxing With Friends: Affirmation Nation! Mon, Sep 08 | 3:30PM - 5:00PM PDT Ho…" at bounding box center [948, 380] width 287 height 183
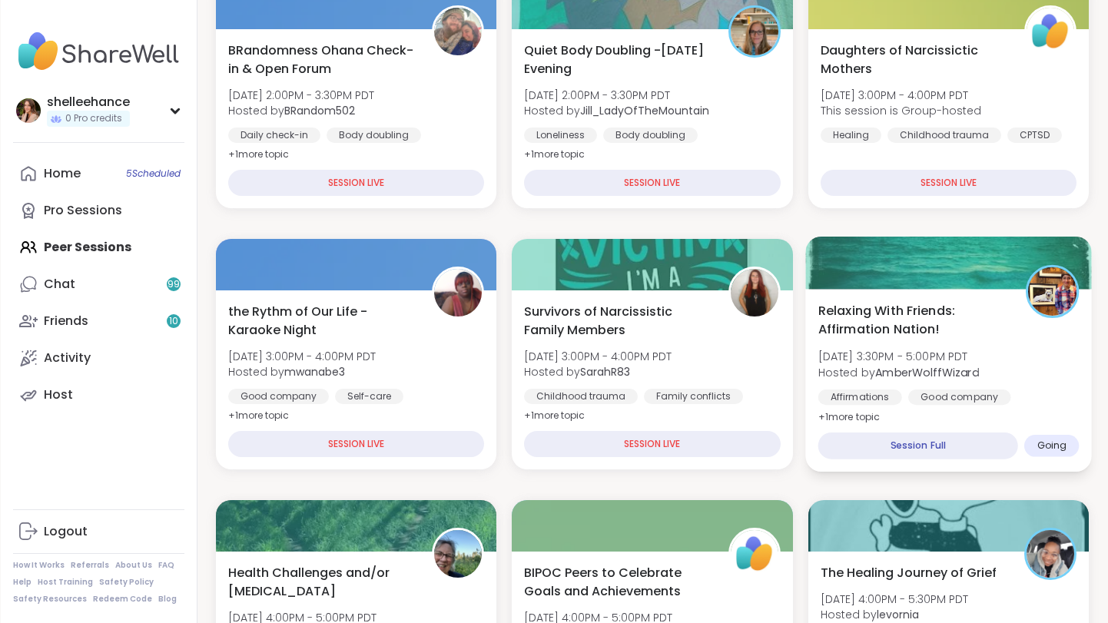
click at [1026, 393] on div "Affirmations Good company Self-esteem" at bounding box center [947, 408] width 261 height 38
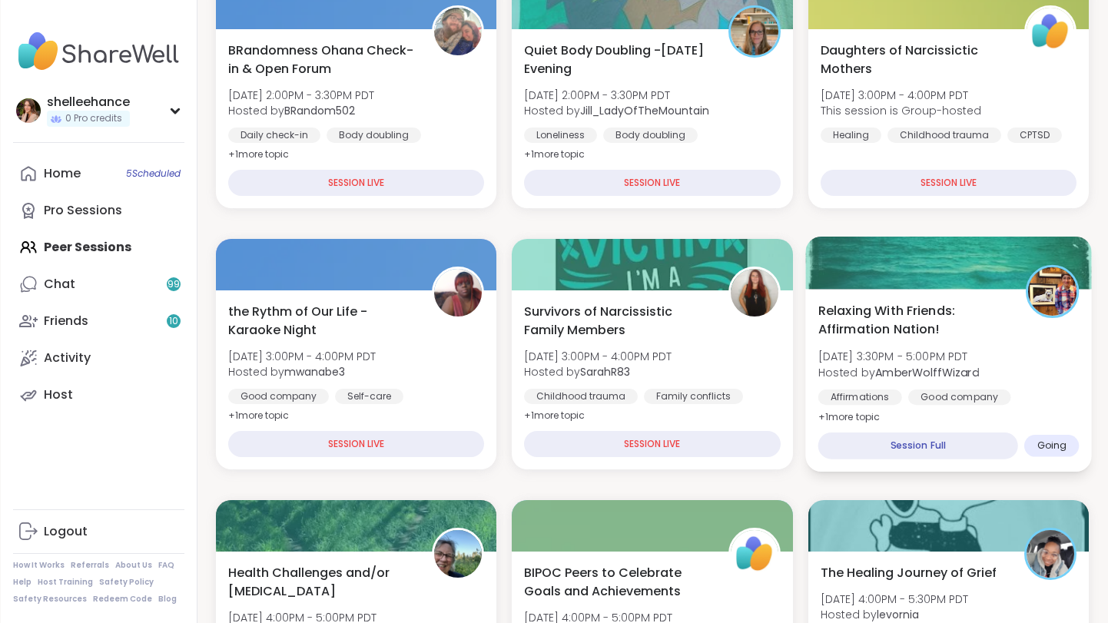
click at [1042, 390] on div "Affirmations Good company Self-esteem" at bounding box center [947, 408] width 261 height 38
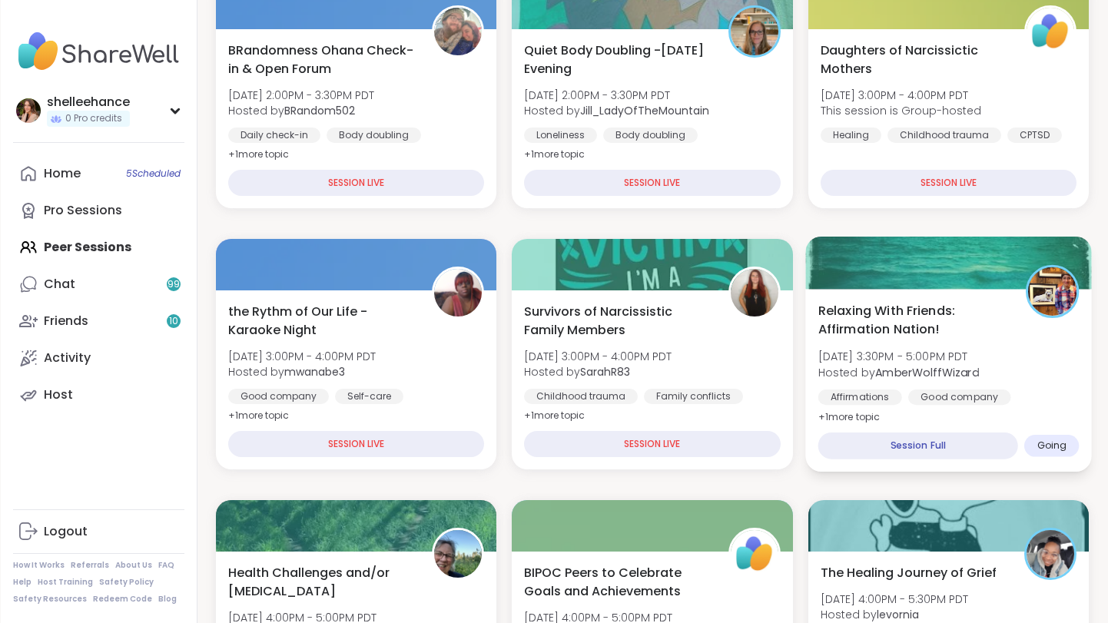
click at [1063, 378] on div "Relaxing With Friends: Affirmation Nation! Mon, Sep 08 | 3:30PM - 5:00PM PDT Ho…" at bounding box center [947, 363] width 261 height 125
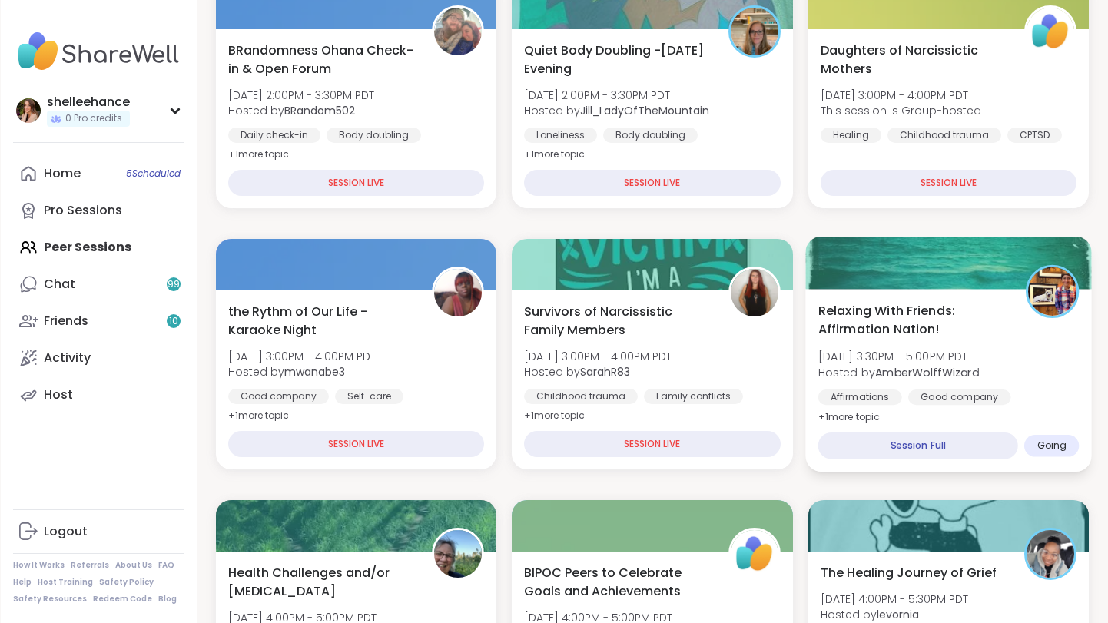
click at [1073, 367] on div "Relaxing With Friends: Affirmation Nation! Mon, Sep 08 | 3:30PM - 5:00PM PDT Ho…" at bounding box center [947, 363] width 261 height 125
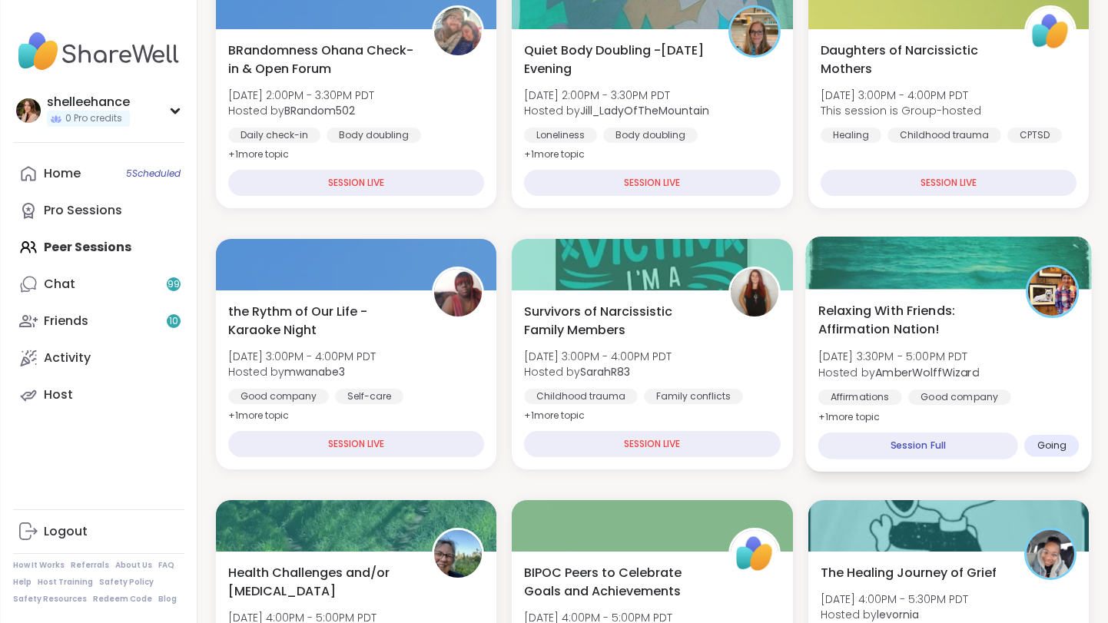
click at [1061, 371] on div "Relaxing With Friends: Affirmation Nation! Mon, Sep 08 | 3:30PM - 5:00PM PDT Ho…" at bounding box center [947, 363] width 261 height 125
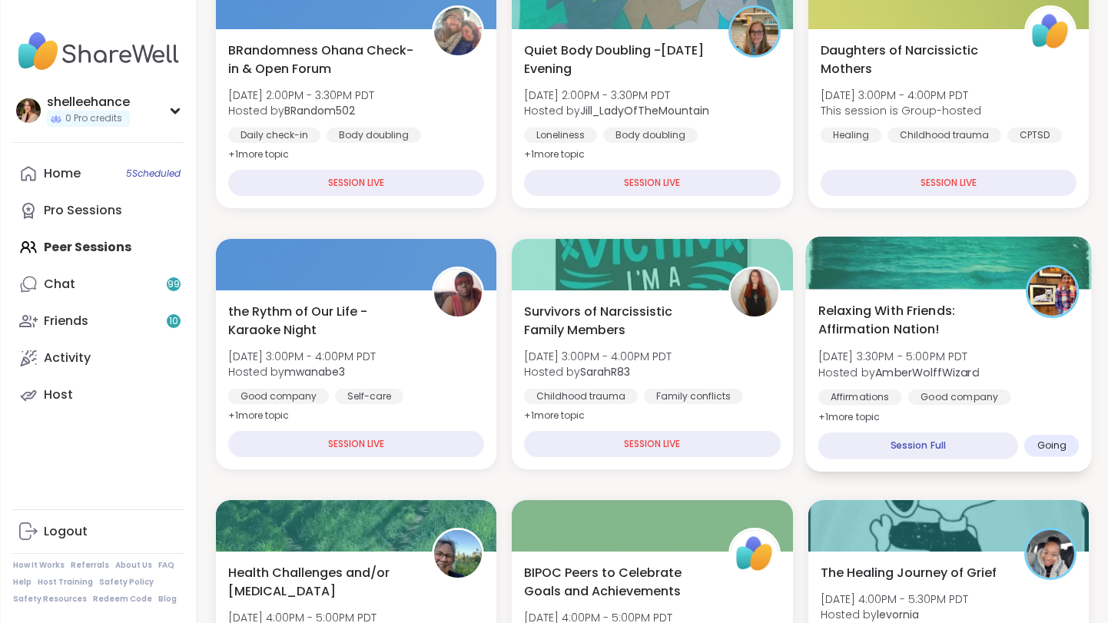
click at [1052, 386] on div "Relaxing With Friends: Affirmation Nation! Mon, Sep 08 | 3:30PM - 5:00PM PDT Ho…" at bounding box center [947, 363] width 261 height 125
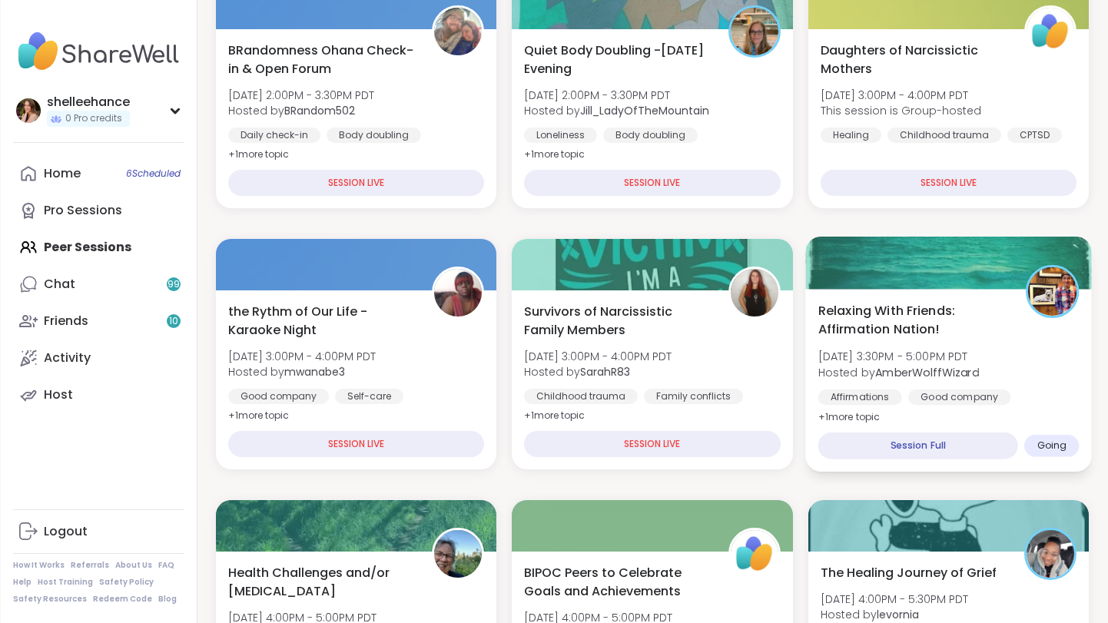
click at [1022, 364] on div "Relaxing With Friends: Affirmation Nation! Mon, Sep 08 | 3:30PM - 5:00PM PDT Ho…" at bounding box center [947, 363] width 261 height 125
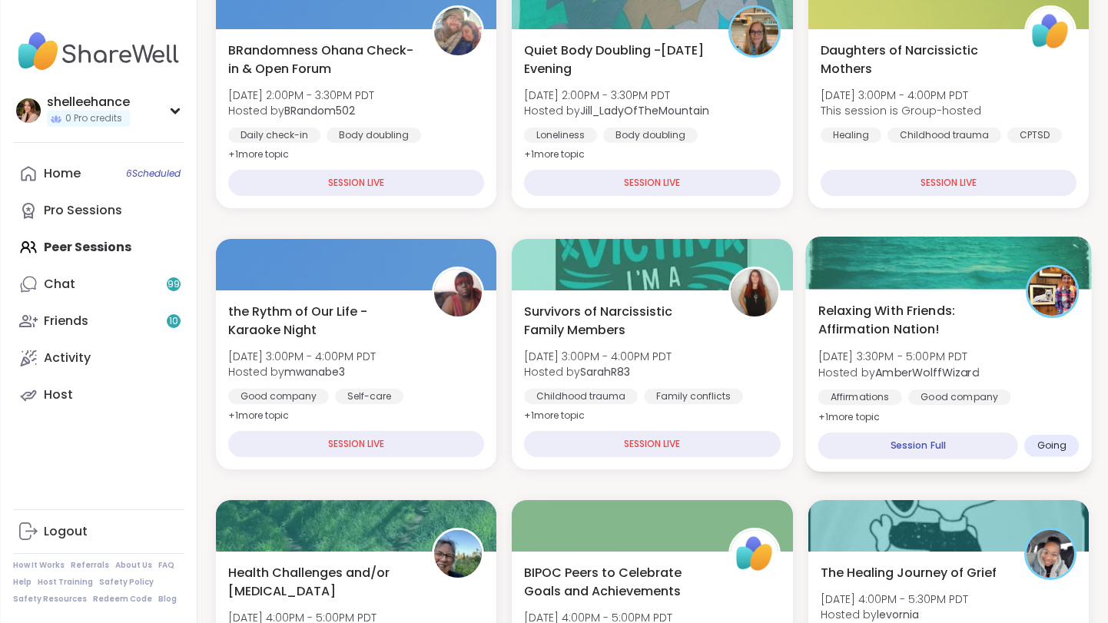
click at [1029, 387] on div "Relaxing With Friends: Affirmation Nation! Mon, Sep 08 | 3:30PM - 5:00PM PDT Ho…" at bounding box center [947, 363] width 261 height 125
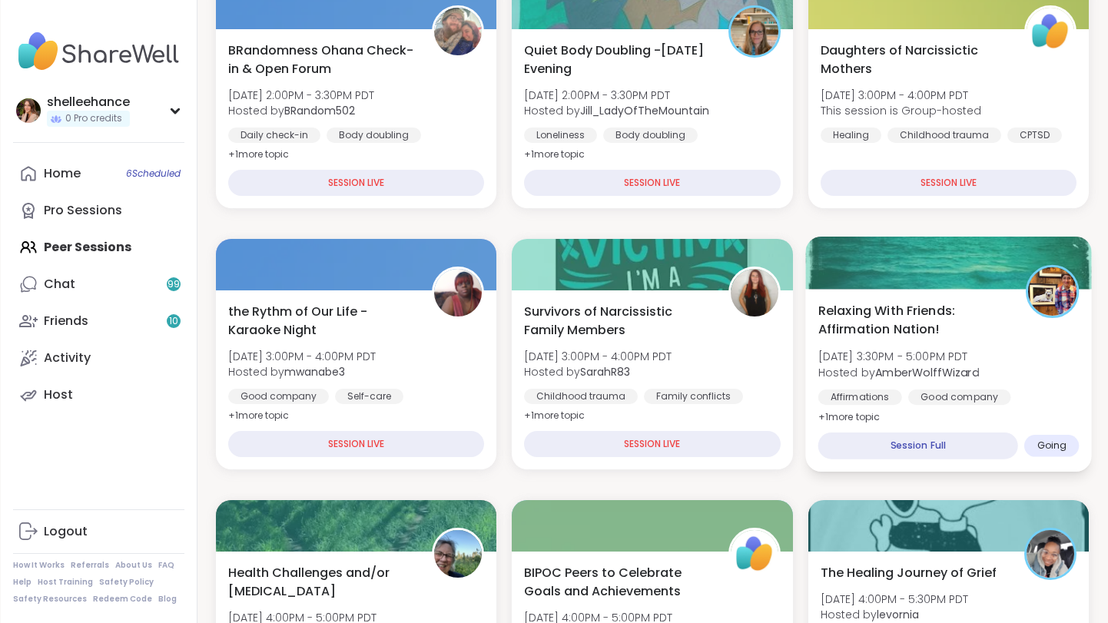
click at [1084, 353] on div "Relaxing With Friends: Affirmation Nation! Mon, Sep 08 | 3:30PM - 5:00PM PDT Ho…" at bounding box center [948, 380] width 287 height 183
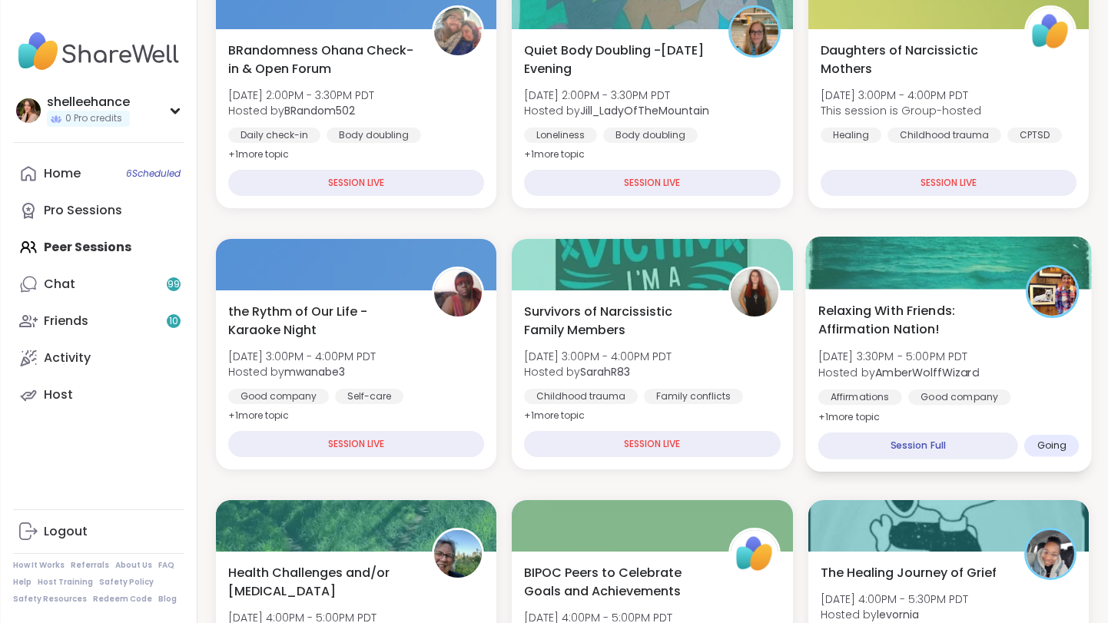
click at [1079, 370] on div "Relaxing With Friends: Affirmation Nation! Mon, Sep 08 | 3:30PM - 5:00PM PDT Ho…" at bounding box center [948, 380] width 287 height 183
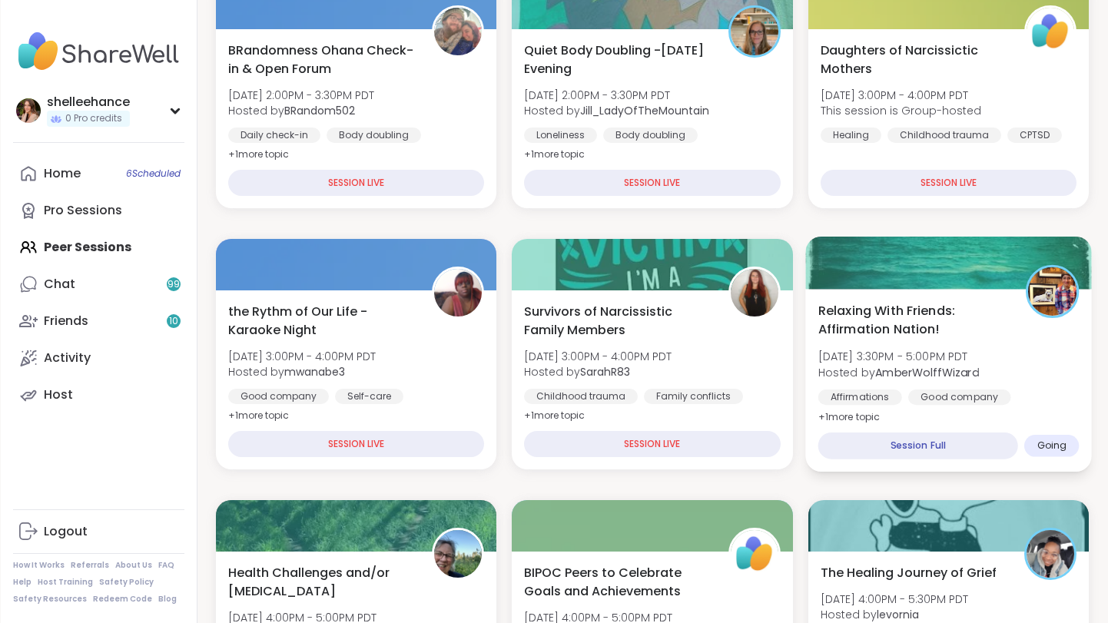
click at [1065, 353] on div "Relaxing With Friends: Affirmation Nation! Mon, Sep 08 | 3:30PM - 5:00PM PDT Ho…" at bounding box center [947, 363] width 261 height 125
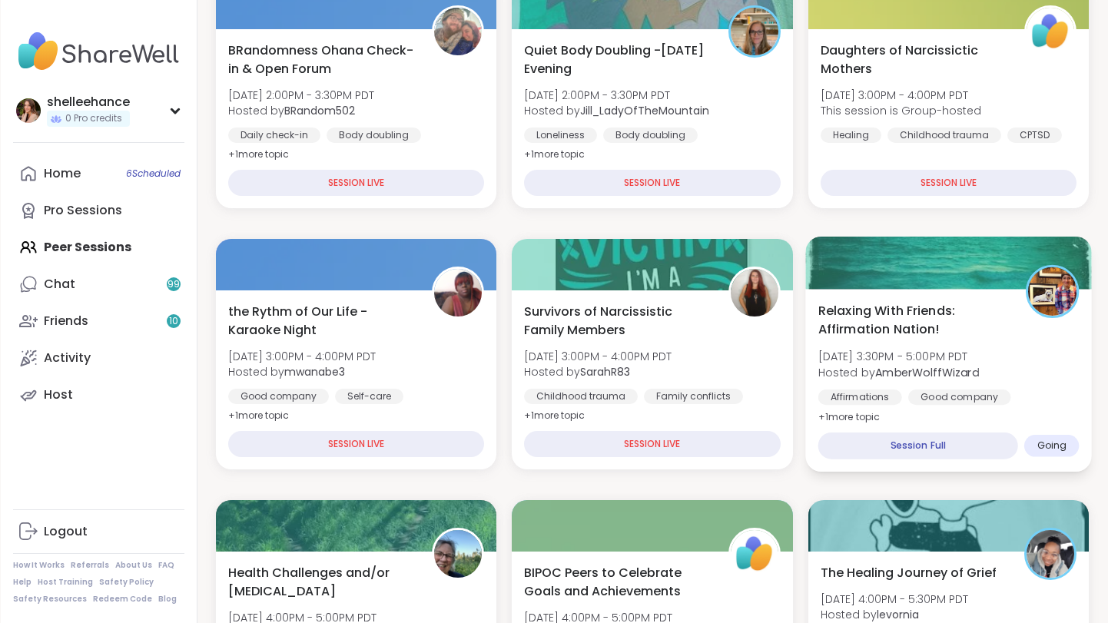
click at [1070, 356] on div "Relaxing With Friends: Affirmation Nation! Mon, Sep 08 | 3:30PM - 5:00PM PDT Ho…" at bounding box center [947, 363] width 261 height 125
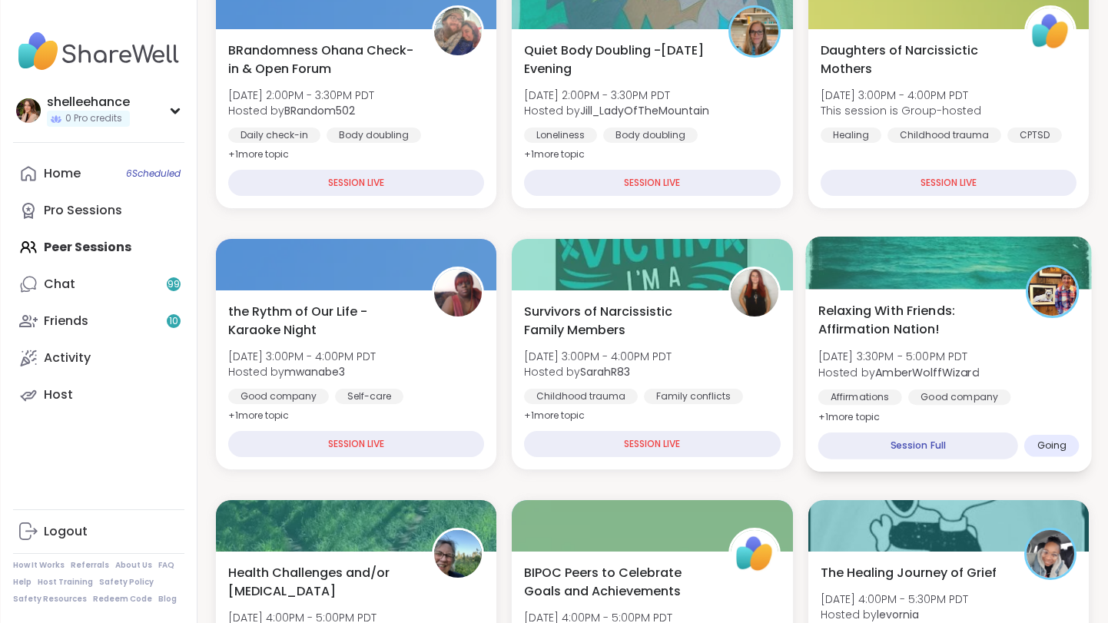
click at [1026, 366] on div "Relaxing With Friends: Affirmation Nation! Mon, Sep 08 | 3:30PM - 5:00PM PDT Ho…" at bounding box center [947, 363] width 261 height 125
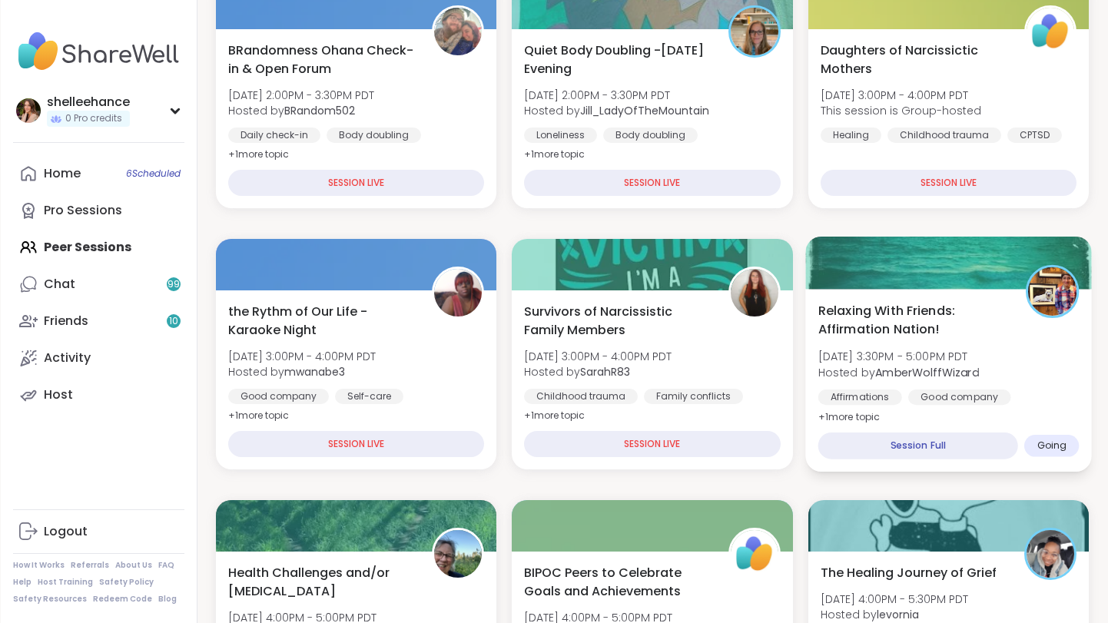
click at [1039, 373] on div "Relaxing With Friends: Affirmation Nation! Mon, Sep 08 | 3:30PM - 5:00PM PDT Ho…" at bounding box center [947, 363] width 261 height 125
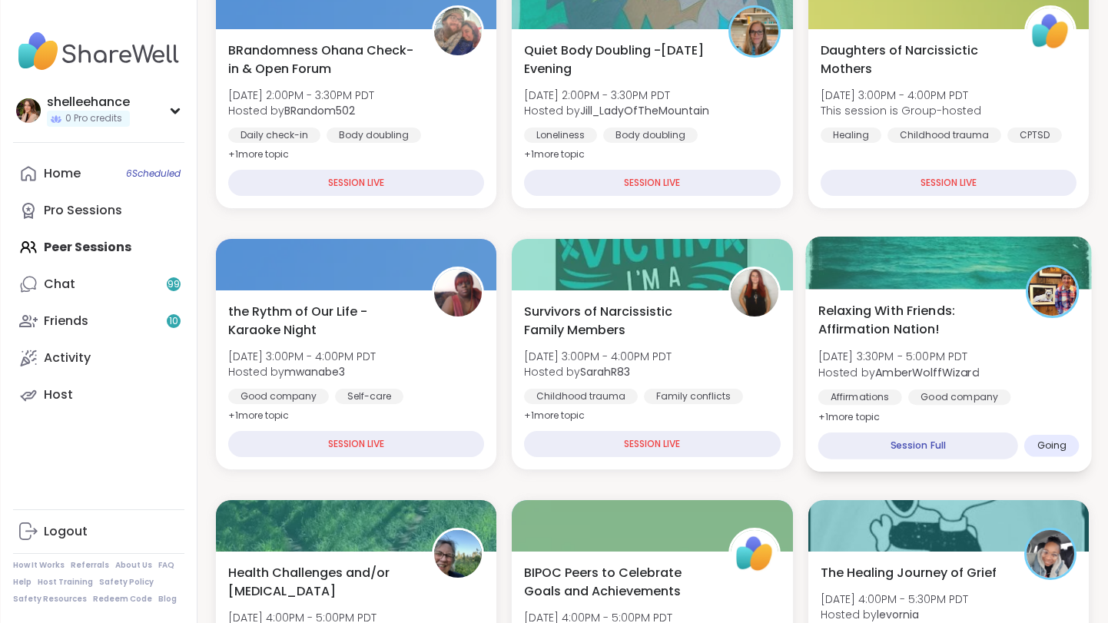
click at [1024, 369] on div "Relaxing With Friends: Affirmation Nation! Mon, Sep 08 | 3:30PM - 5:00PM PDT Ho…" at bounding box center [947, 363] width 261 height 125
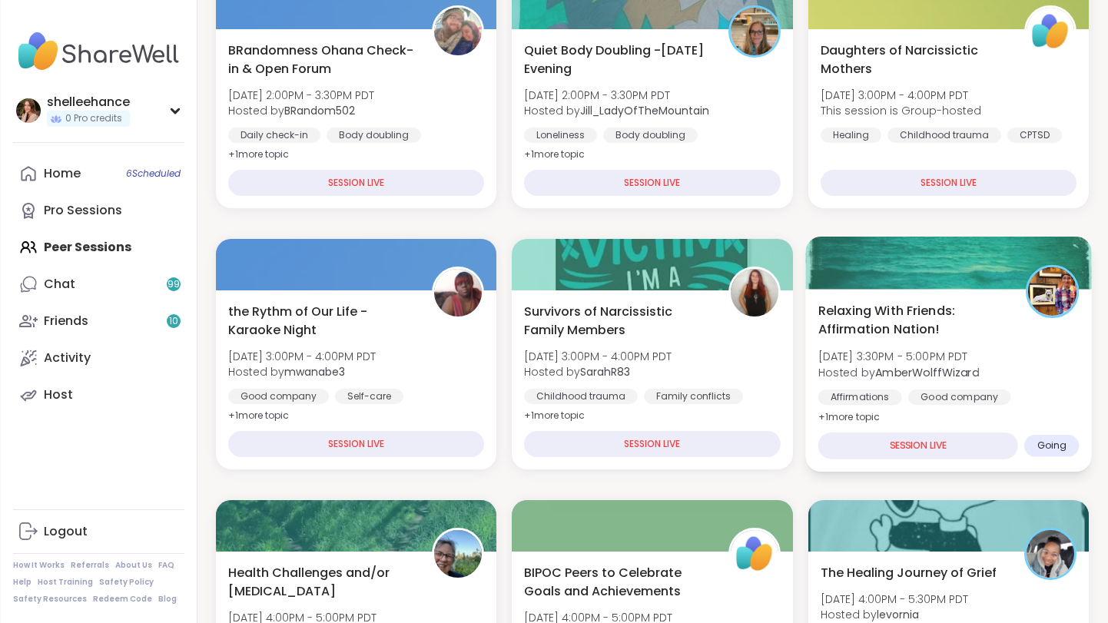
click at [1068, 371] on div "Relaxing With Friends: Affirmation Nation! Mon, Sep 08 | 3:30PM - 5:00PM PDT Ho…" at bounding box center [947, 363] width 261 height 125
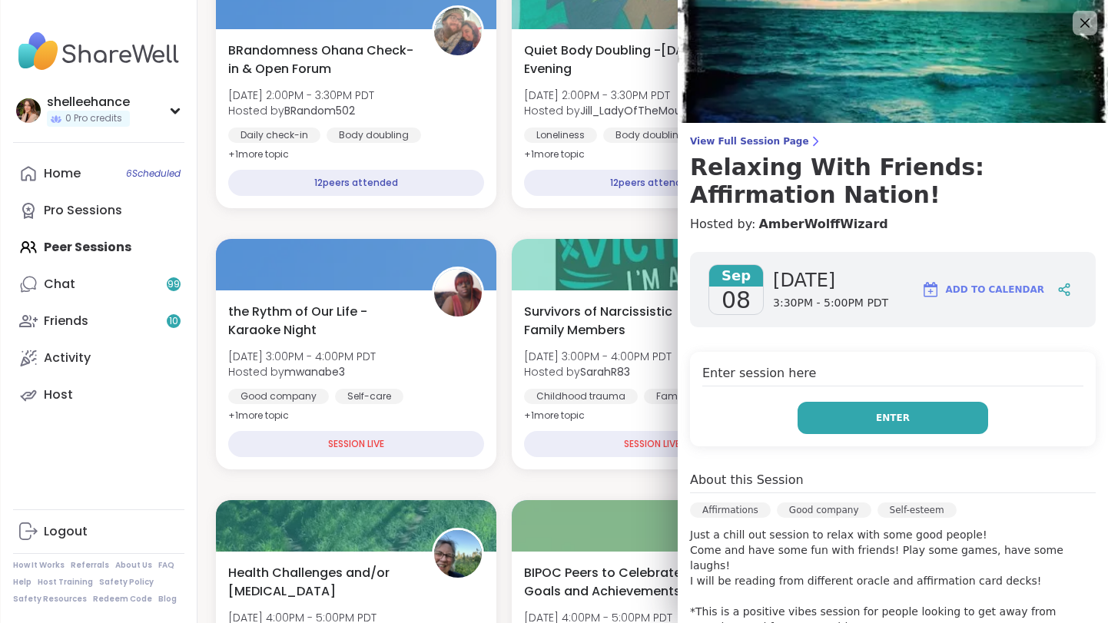
click at [837, 419] on button "Enter" at bounding box center [892, 418] width 191 height 32
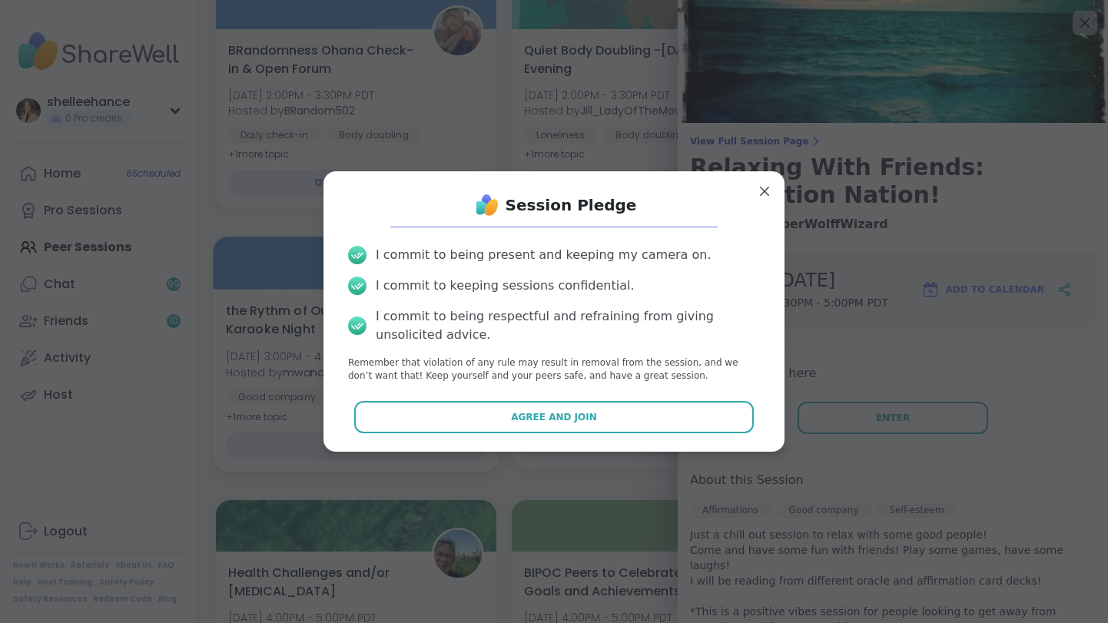
click at [469, 421] on button "Agree and Join" at bounding box center [554, 417] width 400 height 32
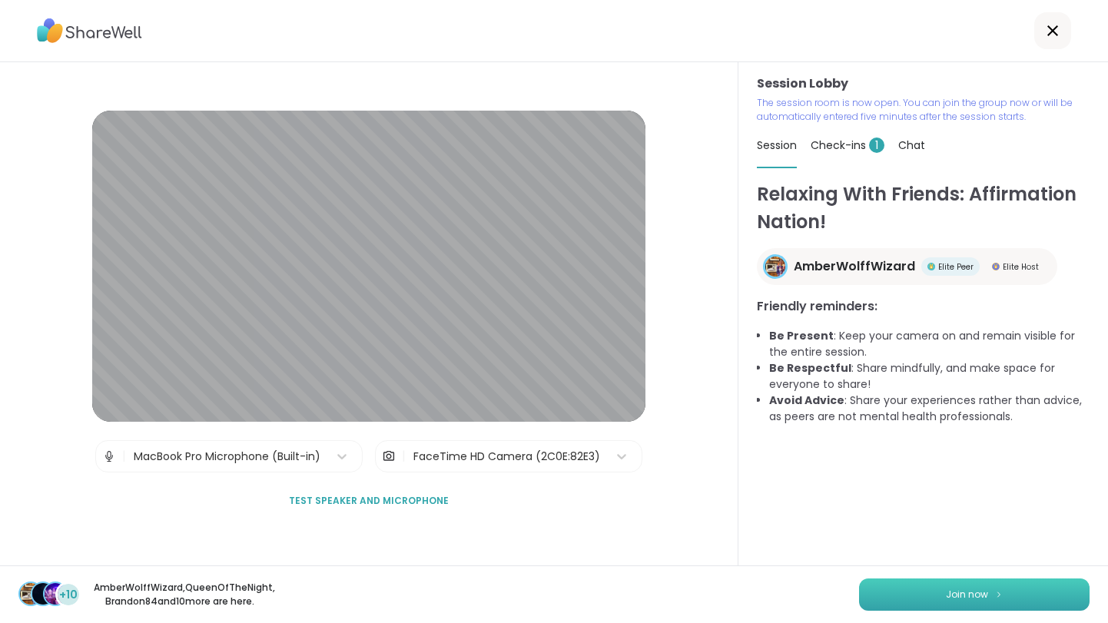
click at [913, 586] on button "Join now" at bounding box center [974, 594] width 230 height 32
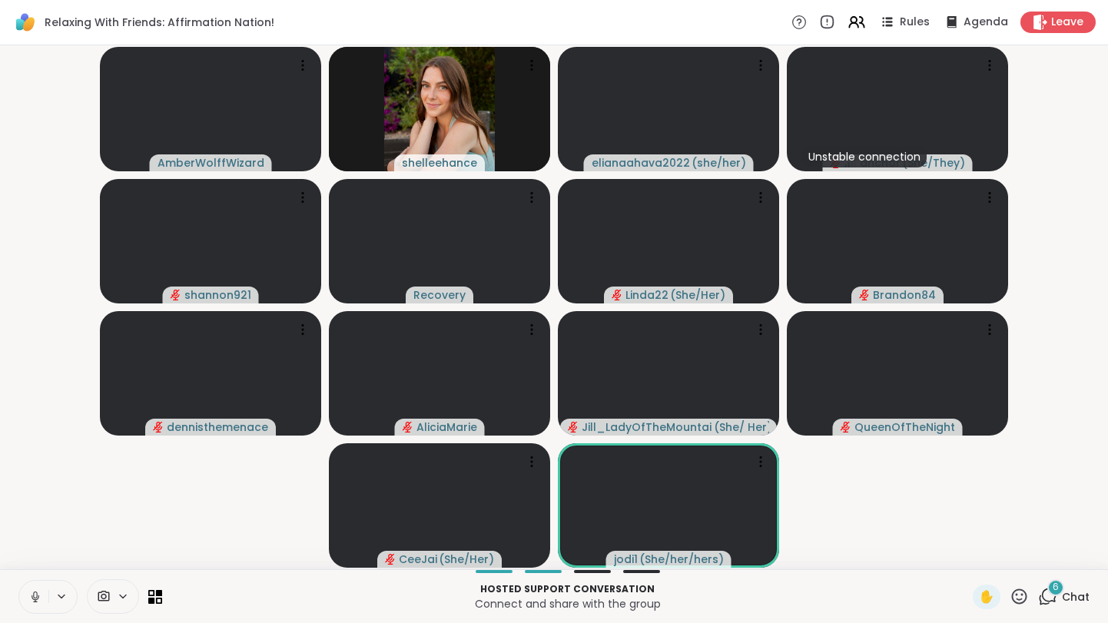
click at [30, 602] on icon at bounding box center [35, 597] width 14 height 14
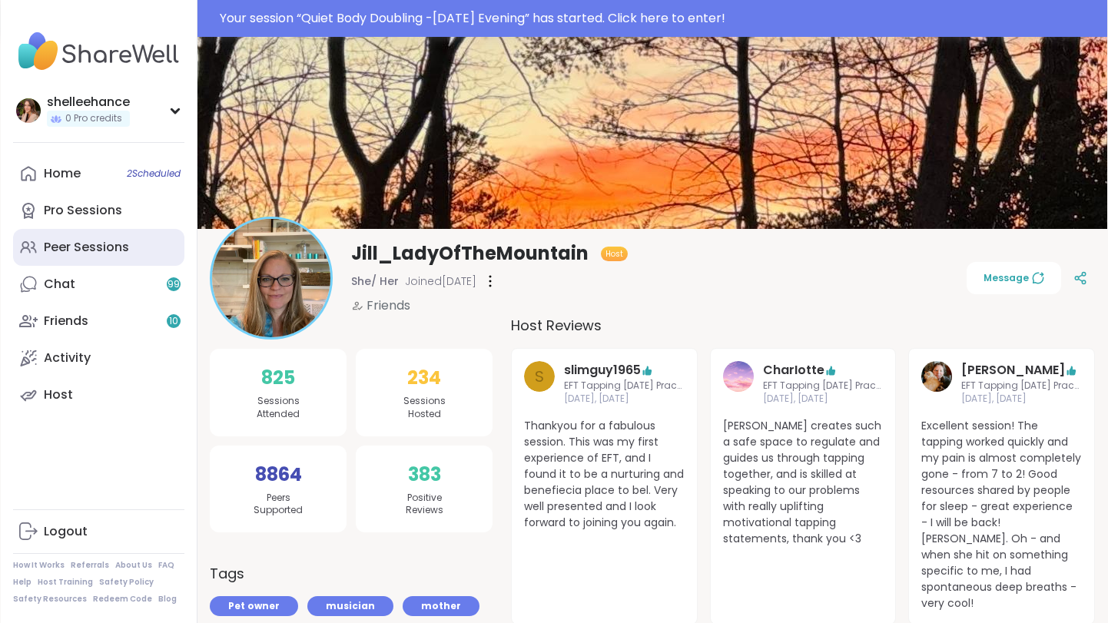
click at [135, 257] on link "Peer Sessions" at bounding box center [98, 247] width 171 height 37
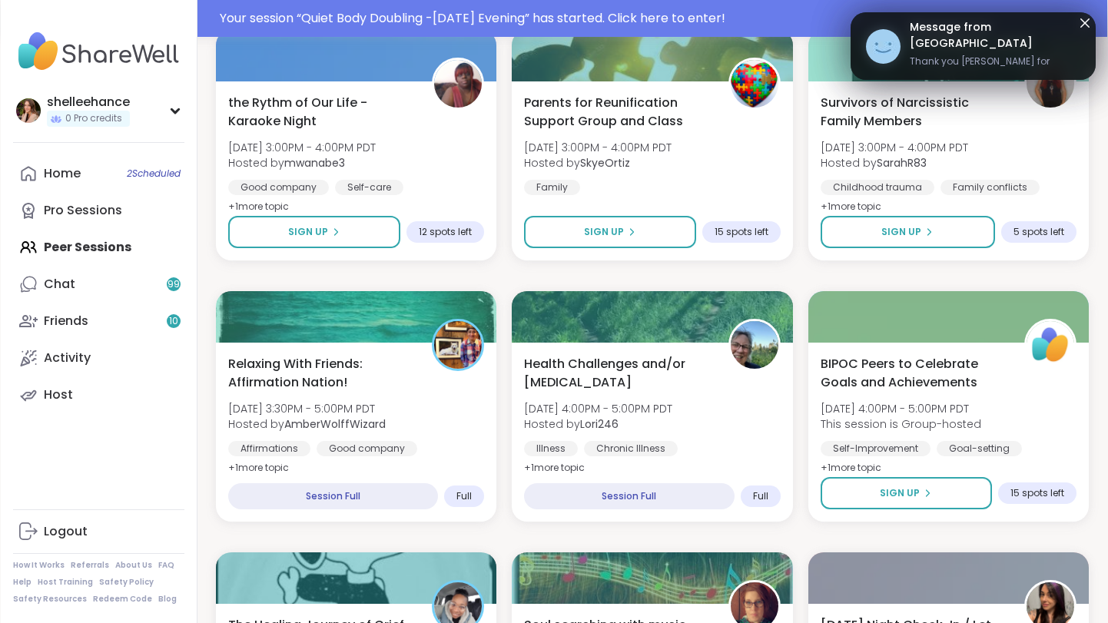
scroll to position [487, 0]
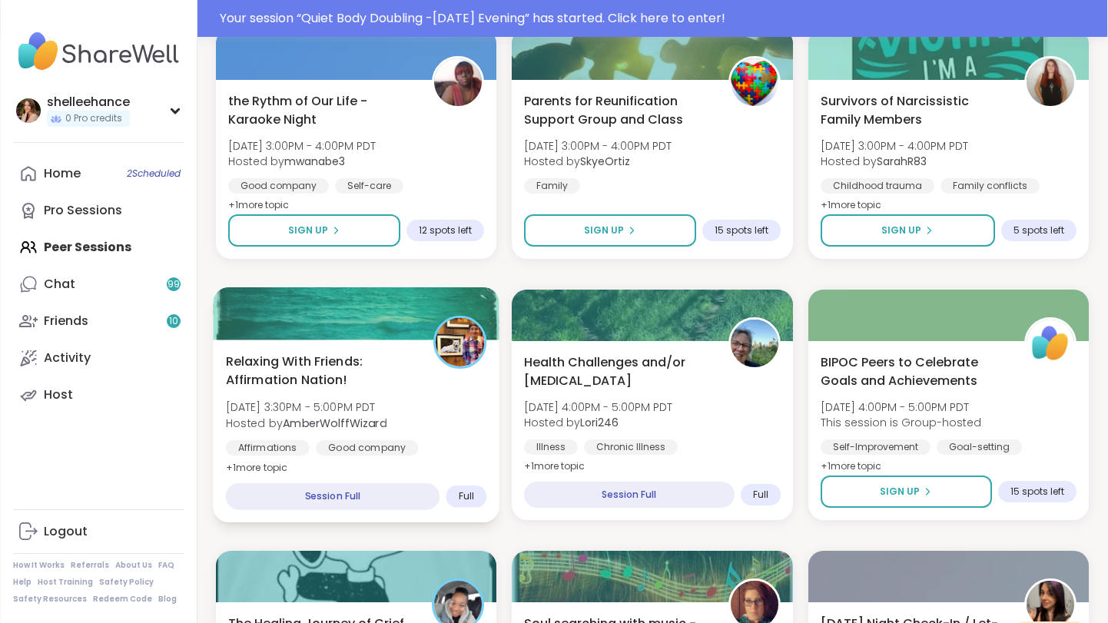
click at [477, 420] on div "Relaxing With Friends: Affirmation Nation! Mon, Sep 08 | 3:30PM - 5:00PM PDT Ho…" at bounding box center [356, 414] width 261 height 125
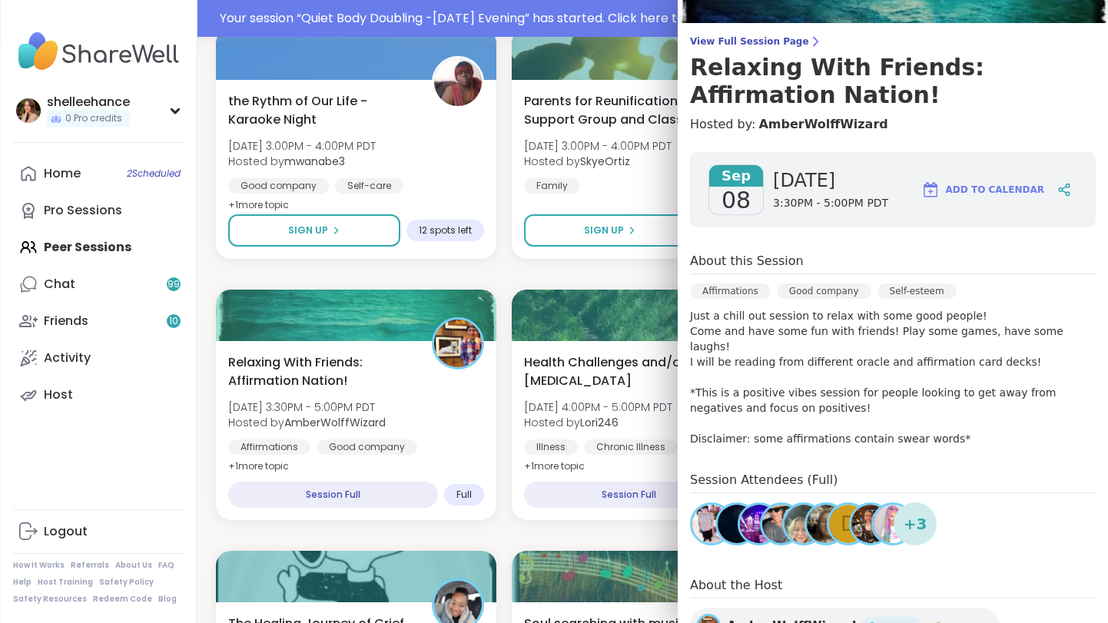
scroll to position [118, 0]
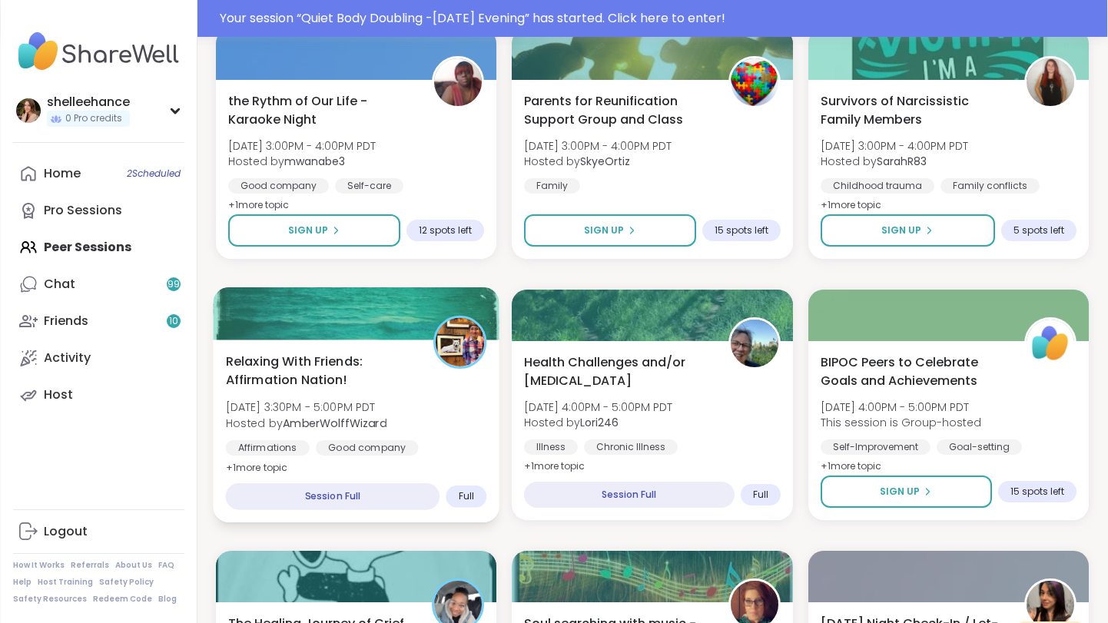
click at [462, 467] on div "Relaxing With Friends: Affirmation Nation! Mon, Sep 08 | 3:30PM - 5:00PM PDT Ho…" at bounding box center [356, 431] width 287 height 183
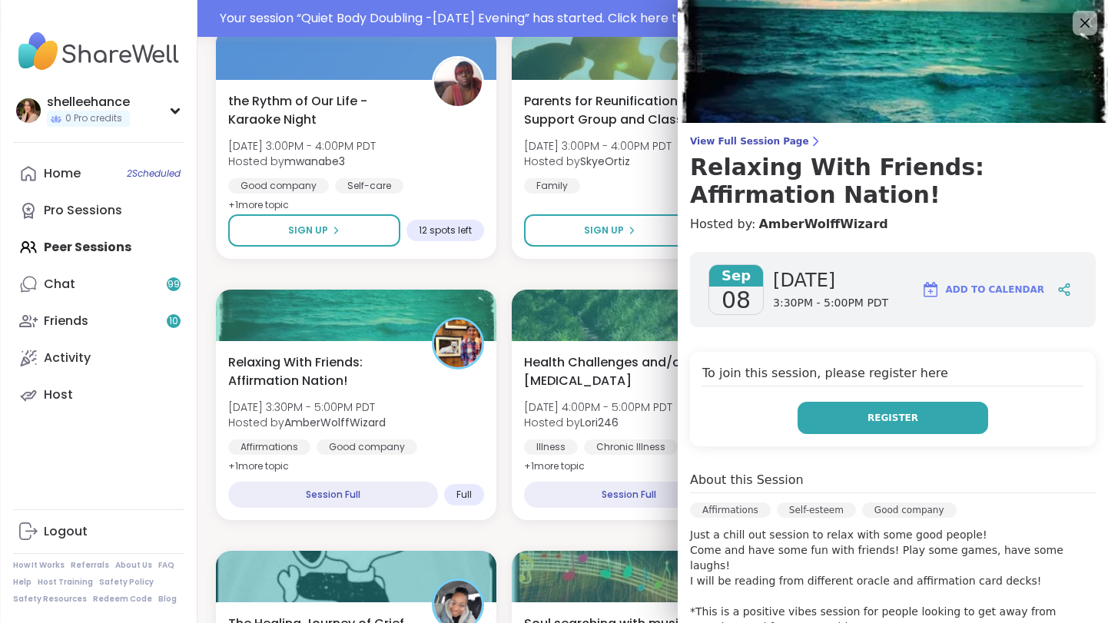
click at [893, 429] on button "Register" at bounding box center [892, 418] width 191 height 32
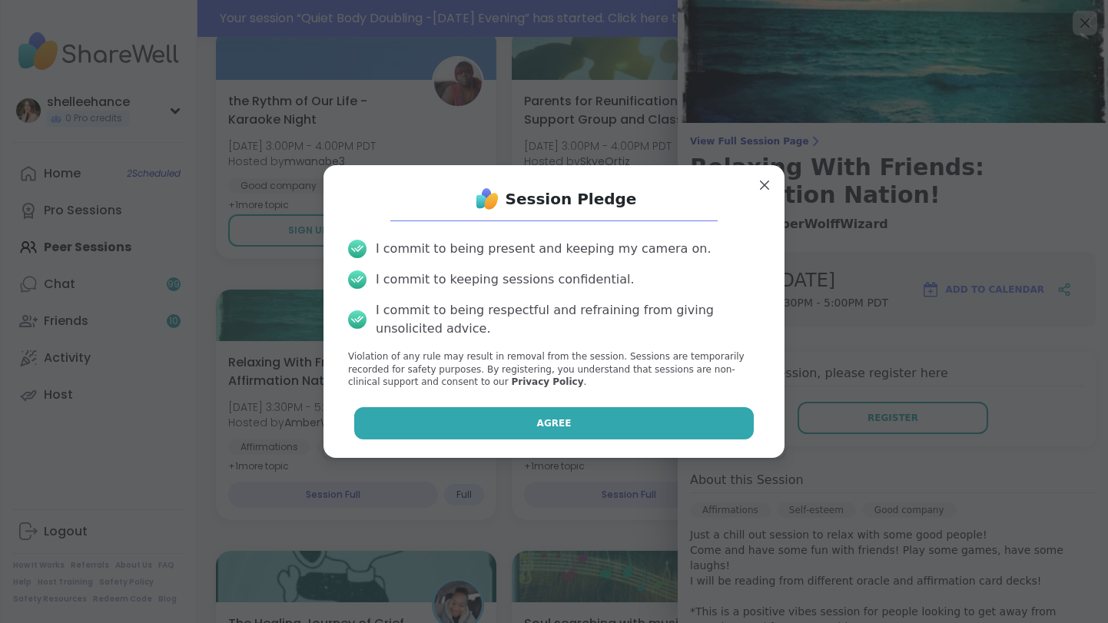
click at [516, 424] on button "Agree" at bounding box center [554, 423] width 400 height 32
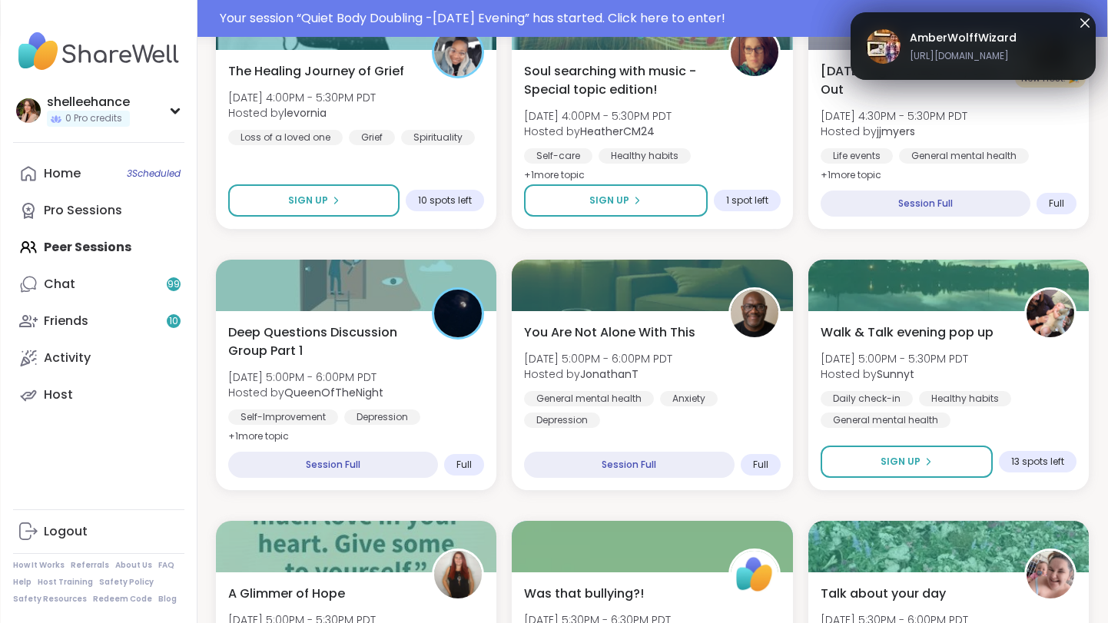
scroll to position [1042, 0]
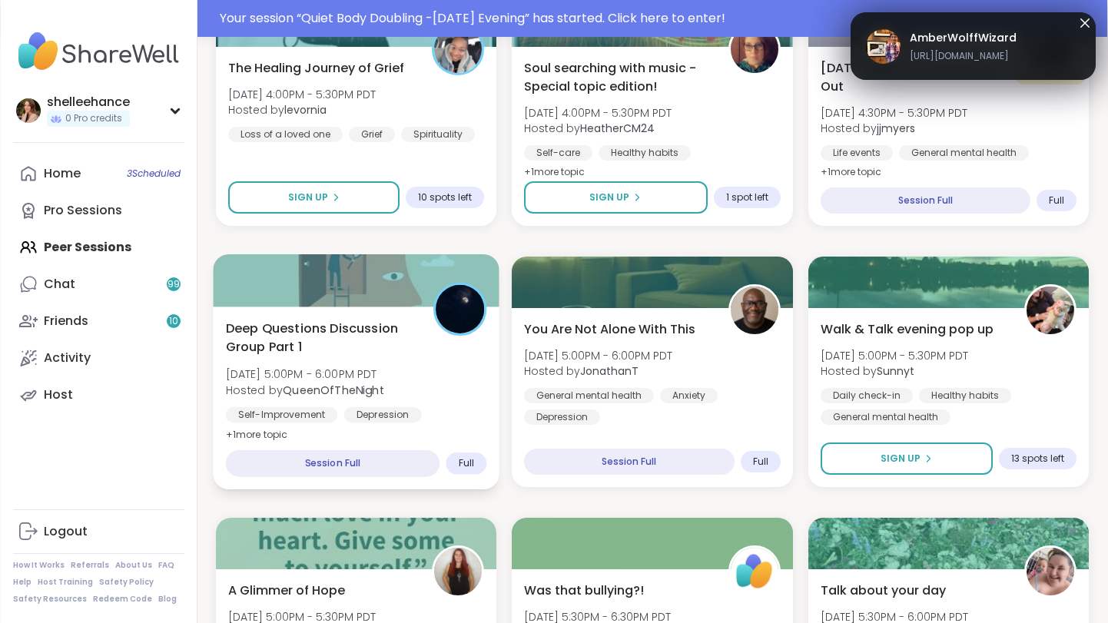
click at [476, 426] on div "Deep Questions Discussion Group Part 1 Mon, Sep 08 | 5:00PM - 6:00PM PDT Hosted…" at bounding box center [356, 398] width 287 height 183
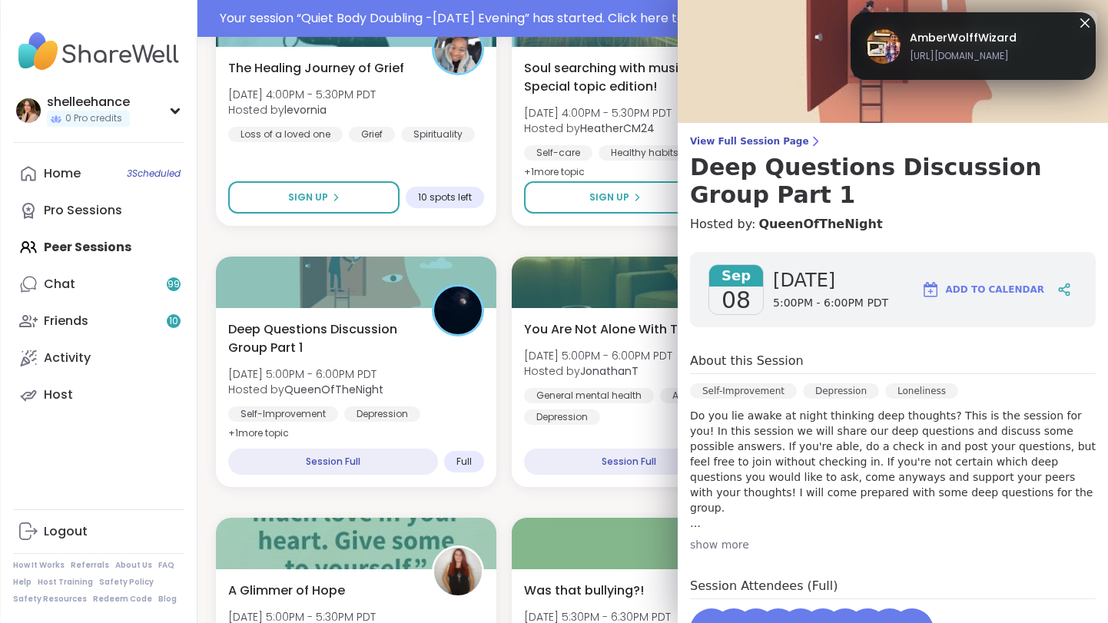
scroll to position [171, 0]
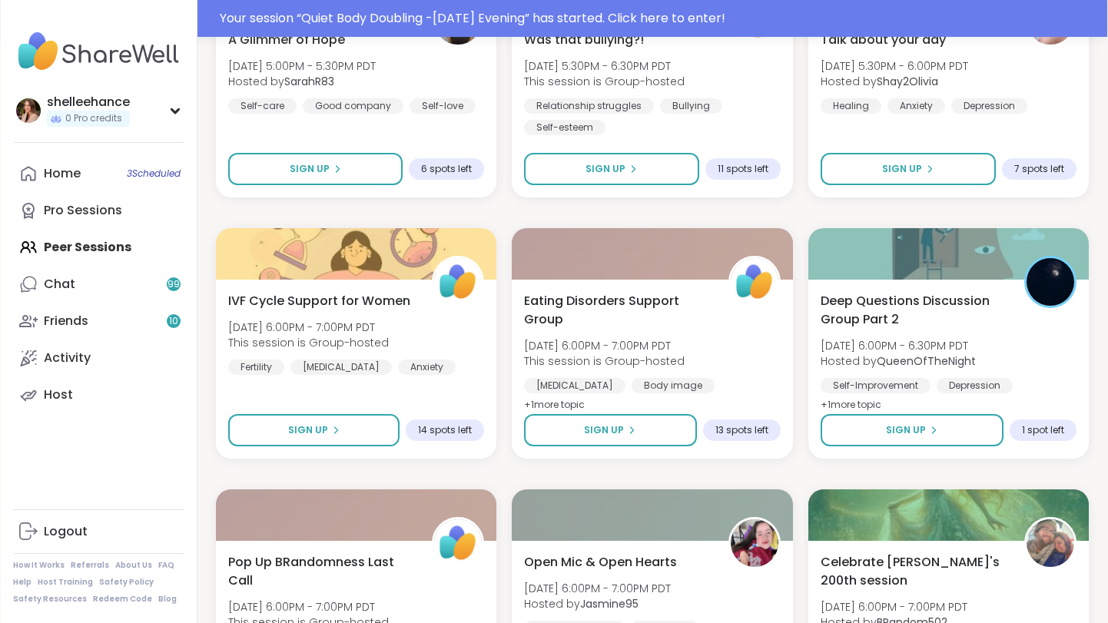
scroll to position [1608, 0]
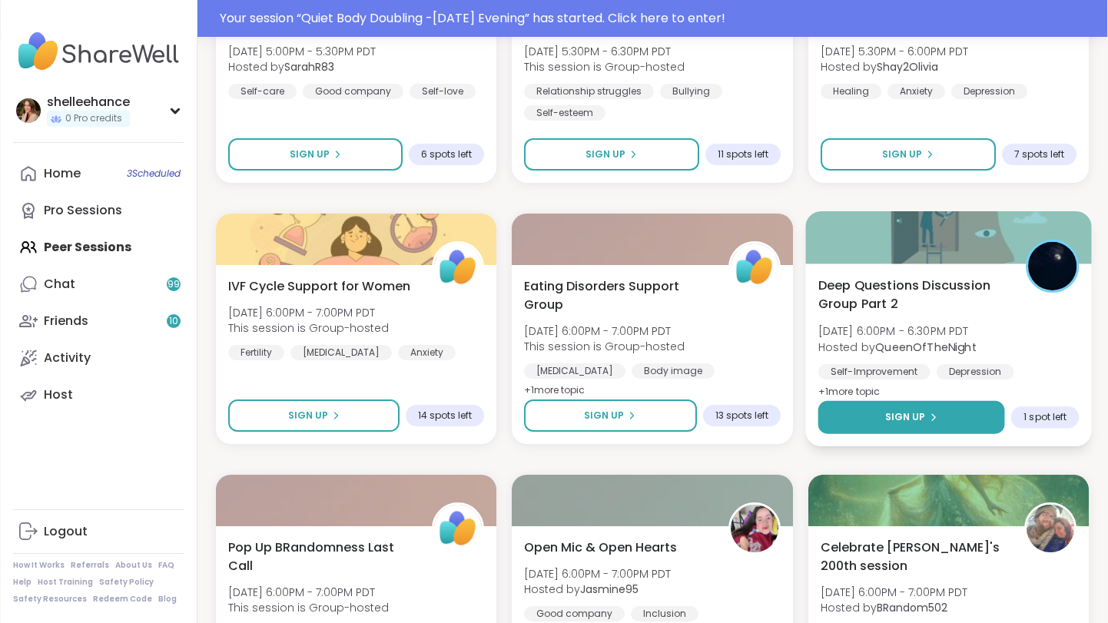
click at [825, 416] on button "Sign Up" at bounding box center [910, 417] width 187 height 33
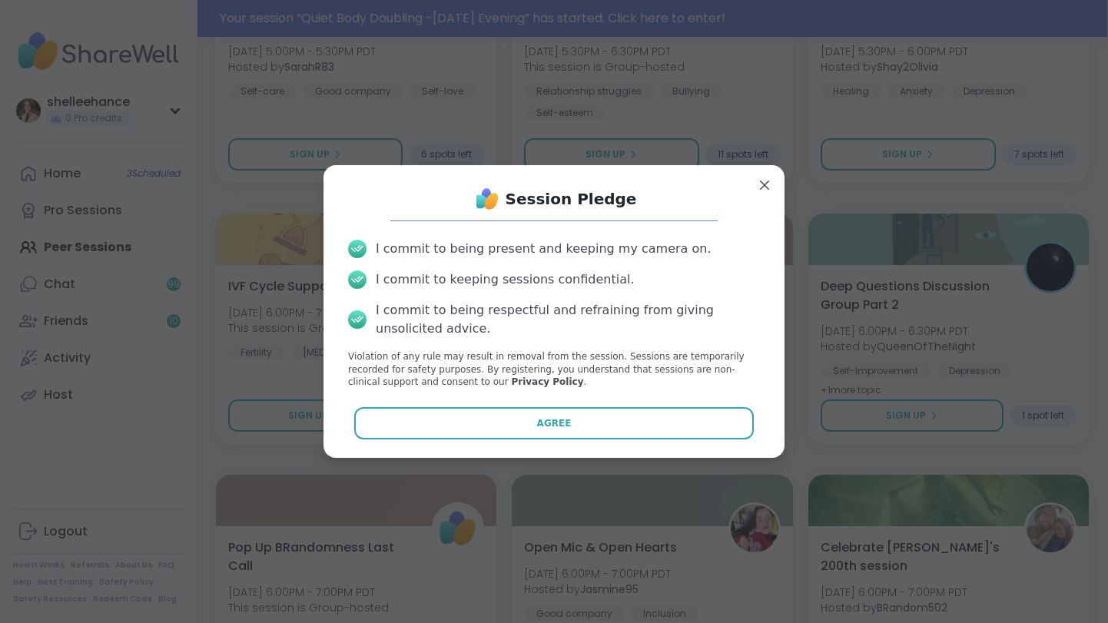
click at [481, 406] on div "Session Pledge I commit to being present and keeping my camera on. I commit to …" at bounding box center [554, 311] width 436 height 268
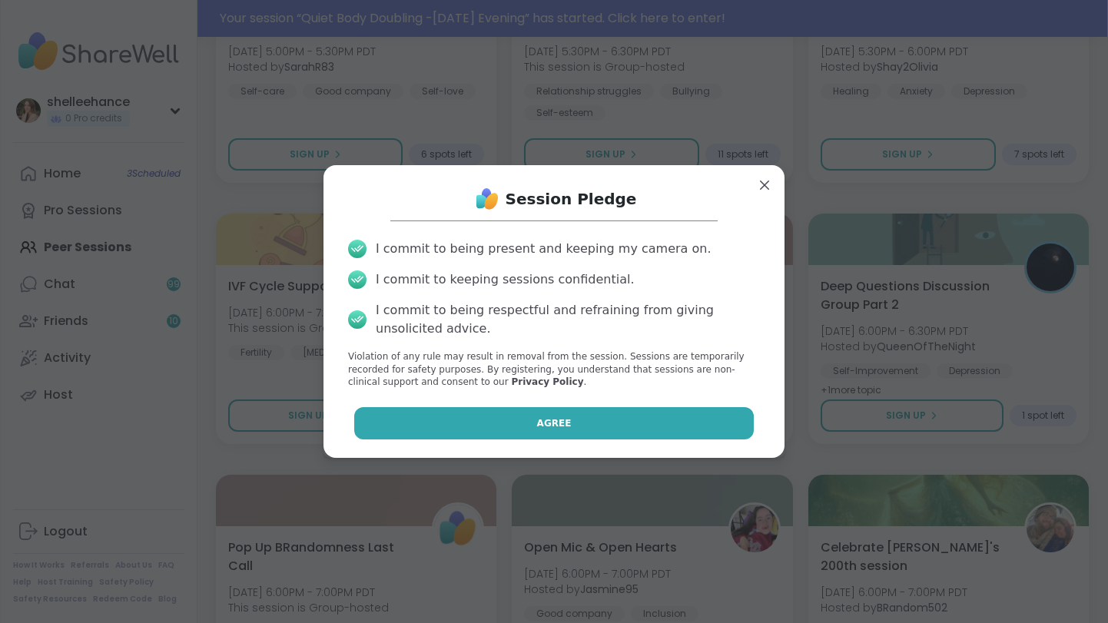
click at [481, 419] on button "Agree" at bounding box center [554, 423] width 400 height 32
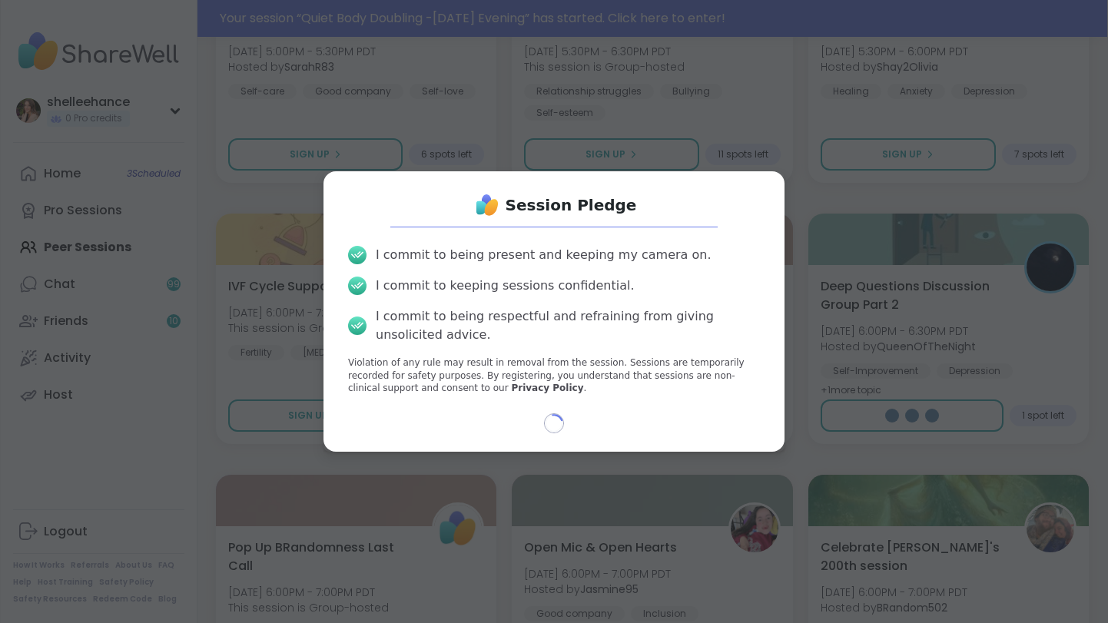
click at [1089, 429] on div "Session Pledge I commit to being present and keeping my camera on. I commit to …" at bounding box center [553, 311] width 1089 height 623
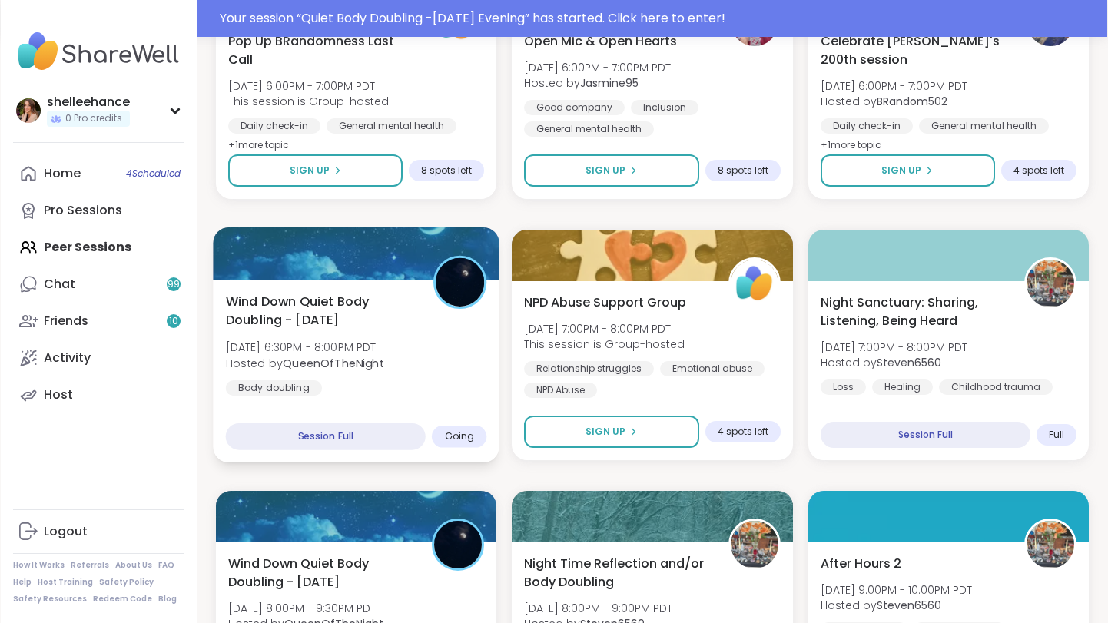
scroll to position [2301, 0]
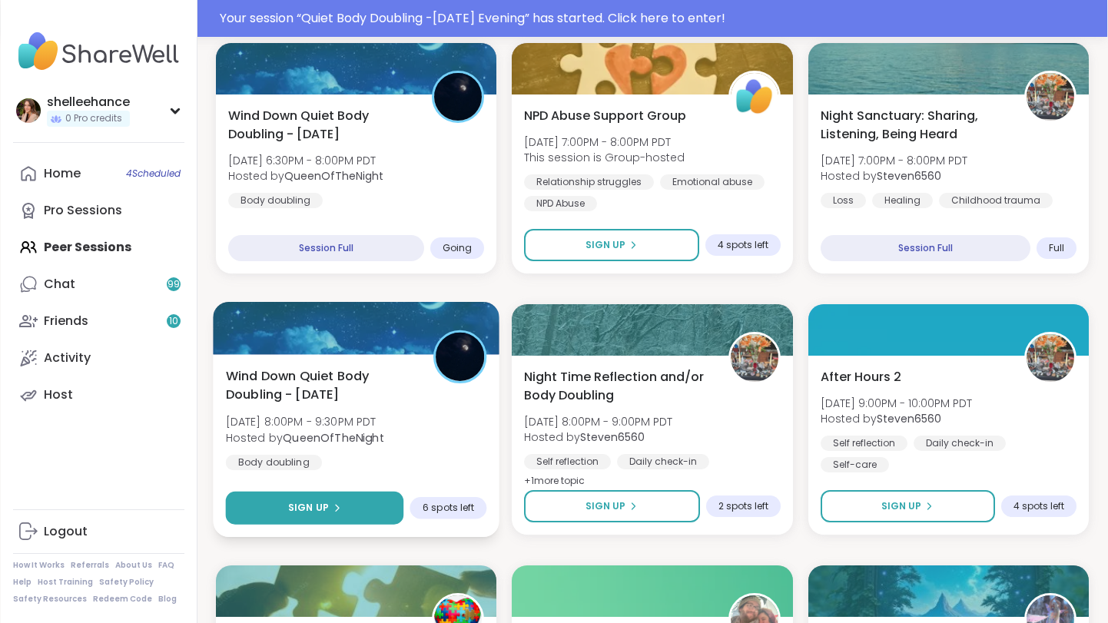
click at [277, 514] on button "Sign Up" at bounding box center [315, 508] width 178 height 33
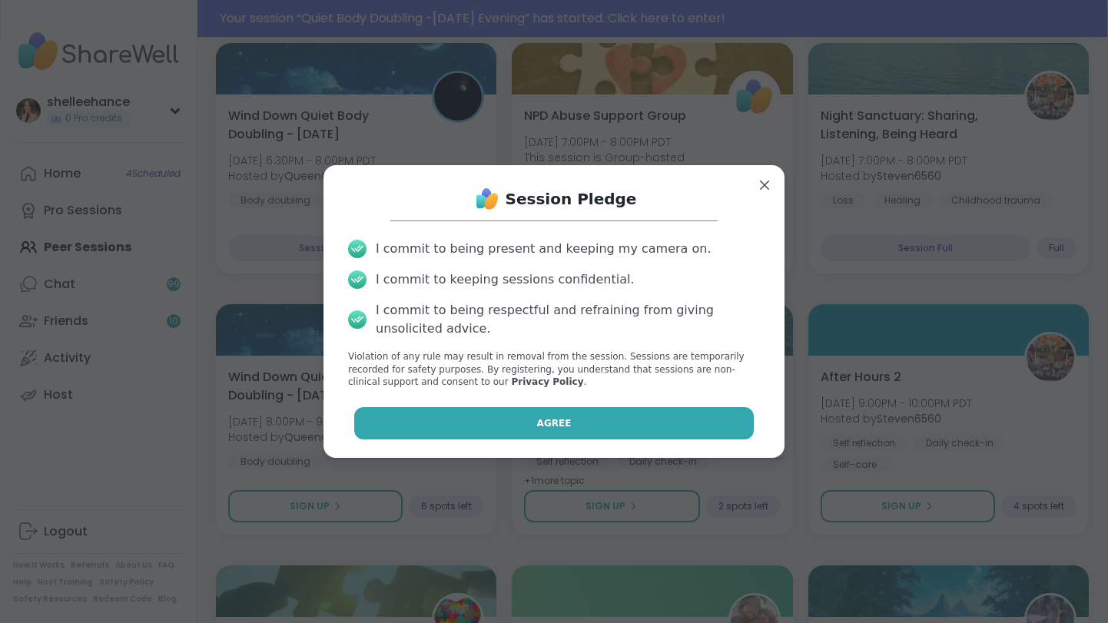
click at [496, 417] on button "Agree" at bounding box center [554, 423] width 400 height 32
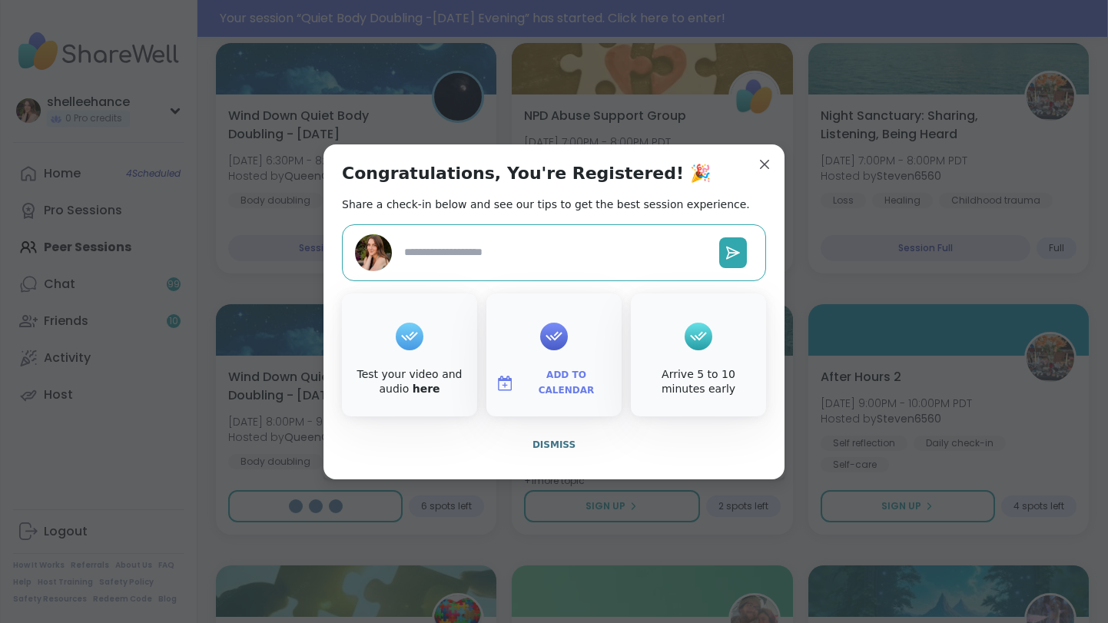
type textarea "*"
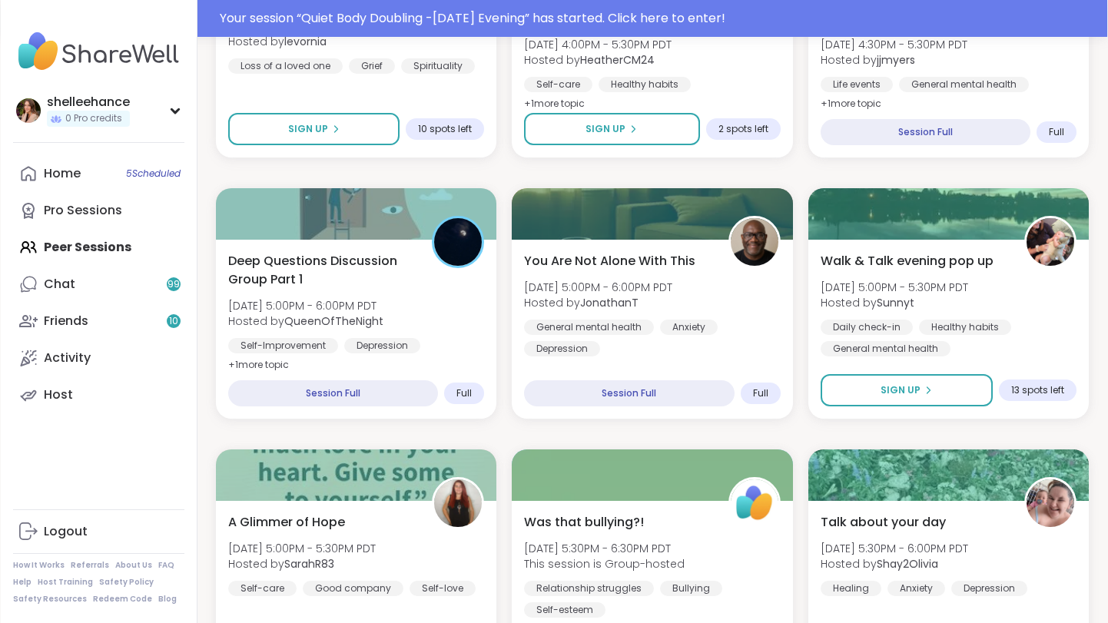
scroll to position [1061, 0]
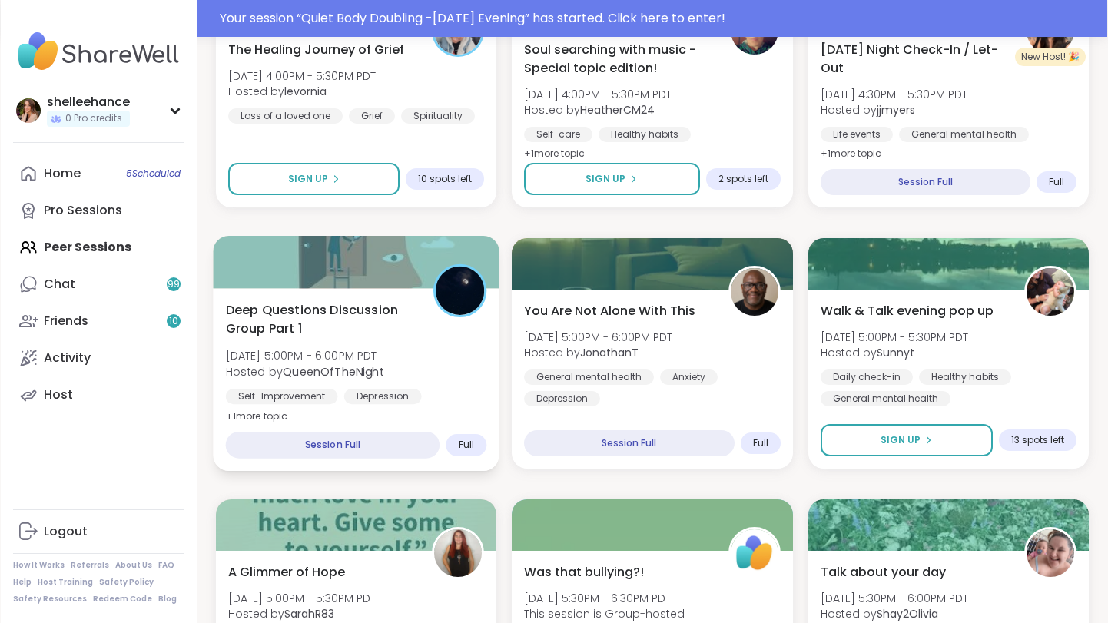
click at [466, 359] on div "Deep Questions Discussion Group Part 1 [DATE] 5:00PM - 6:00PM PDT Hosted by Que…" at bounding box center [356, 362] width 261 height 125
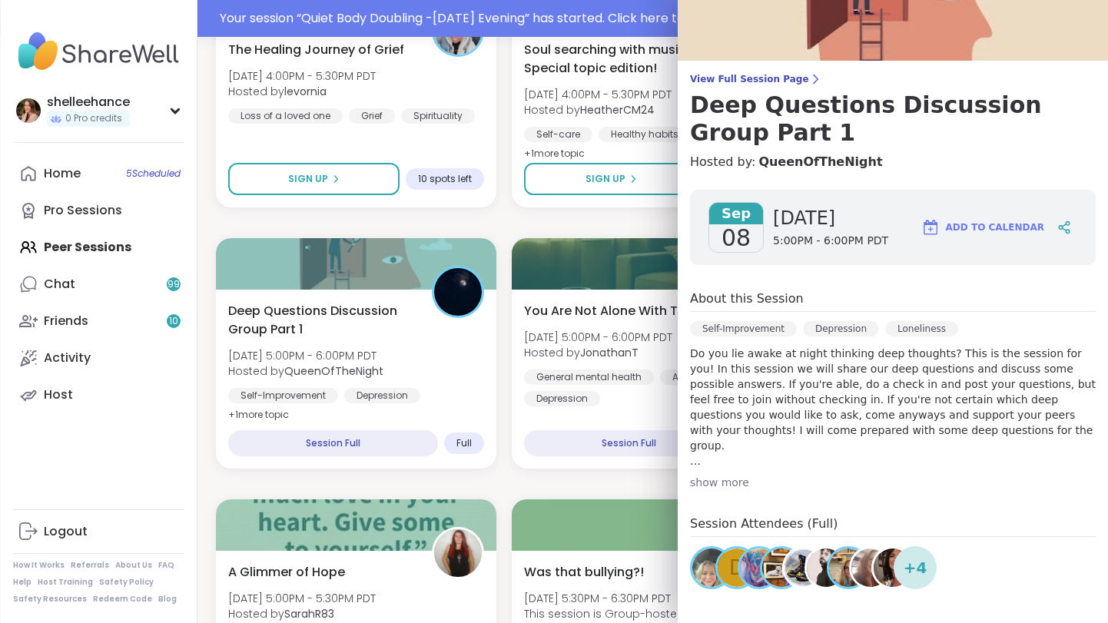
scroll to position [80, 0]
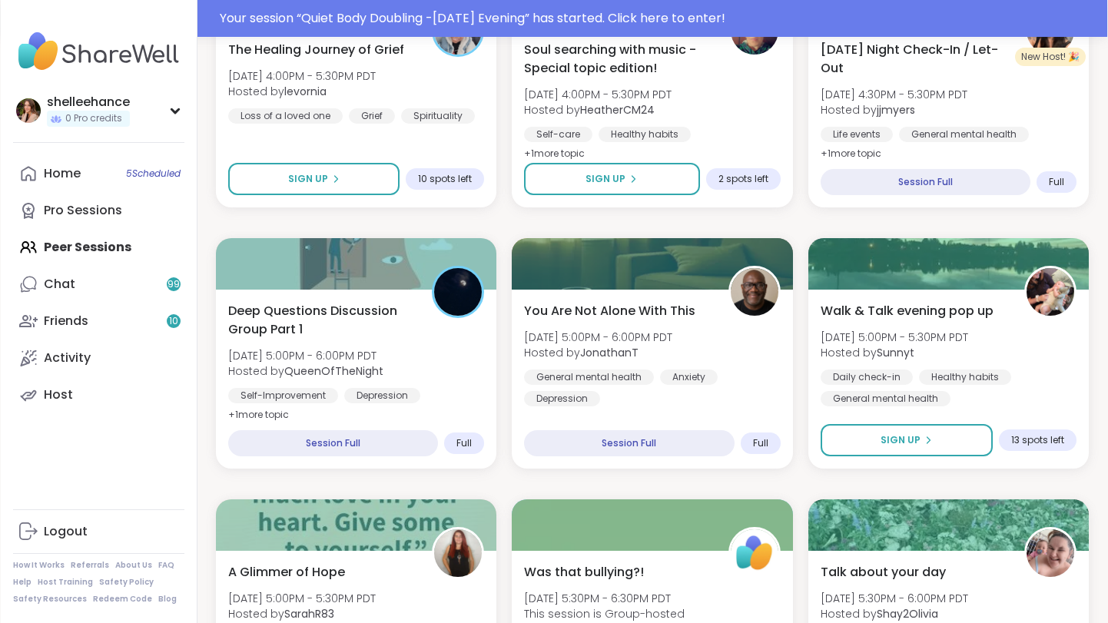
click at [353, 313] on span "Deep Questions Discussion Group Part 1" at bounding box center [321, 319] width 191 height 38
click at [461, 382] on div "Deep Questions Discussion Group Part 1 [DATE] 5:00PM - 6:00PM PDT Hosted by Que…" at bounding box center [356, 362] width 261 height 125
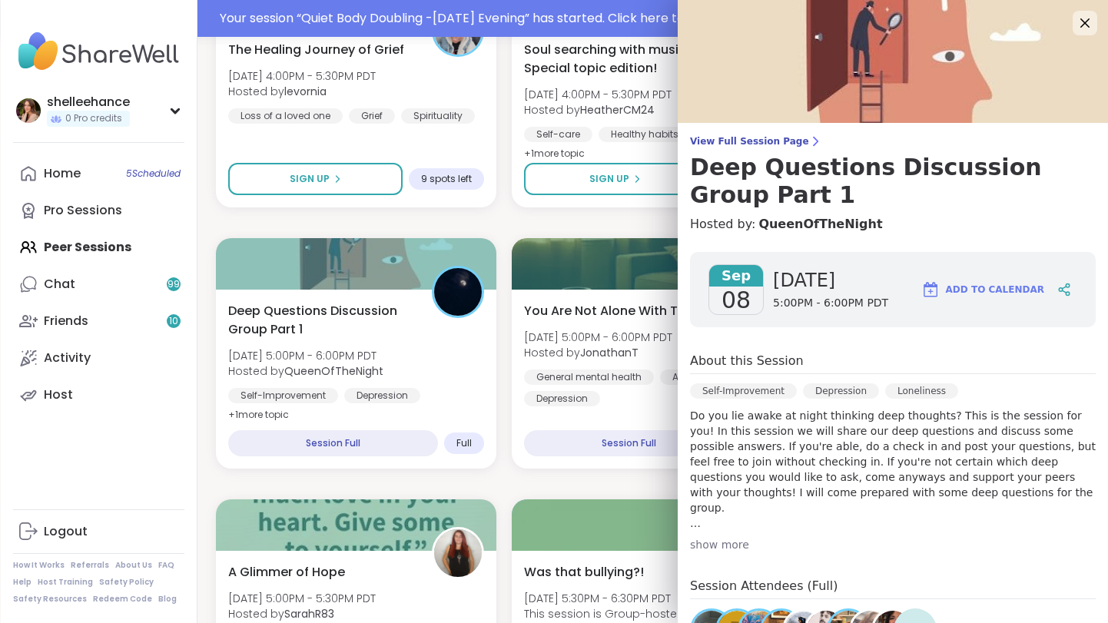
scroll to position [154, 0]
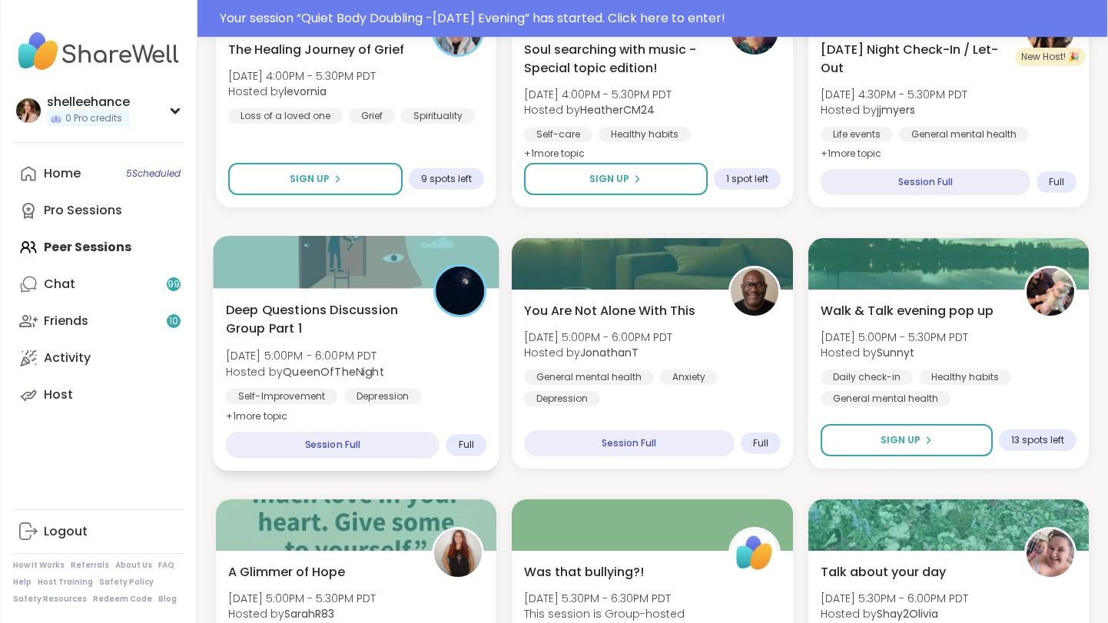
click at [469, 393] on div "[MEDICAL_DATA] [MEDICAL_DATA] Loneliness" at bounding box center [356, 408] width 261 height 38
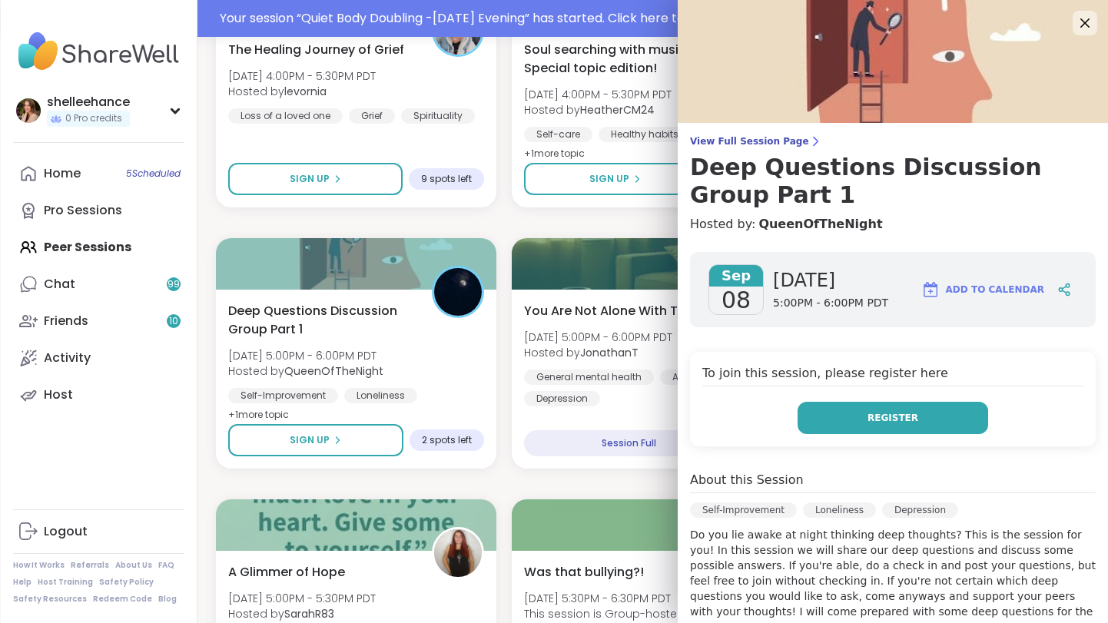
click at [892, 424] on span "Register" at bounding box center [892, 418] width 51 height 14
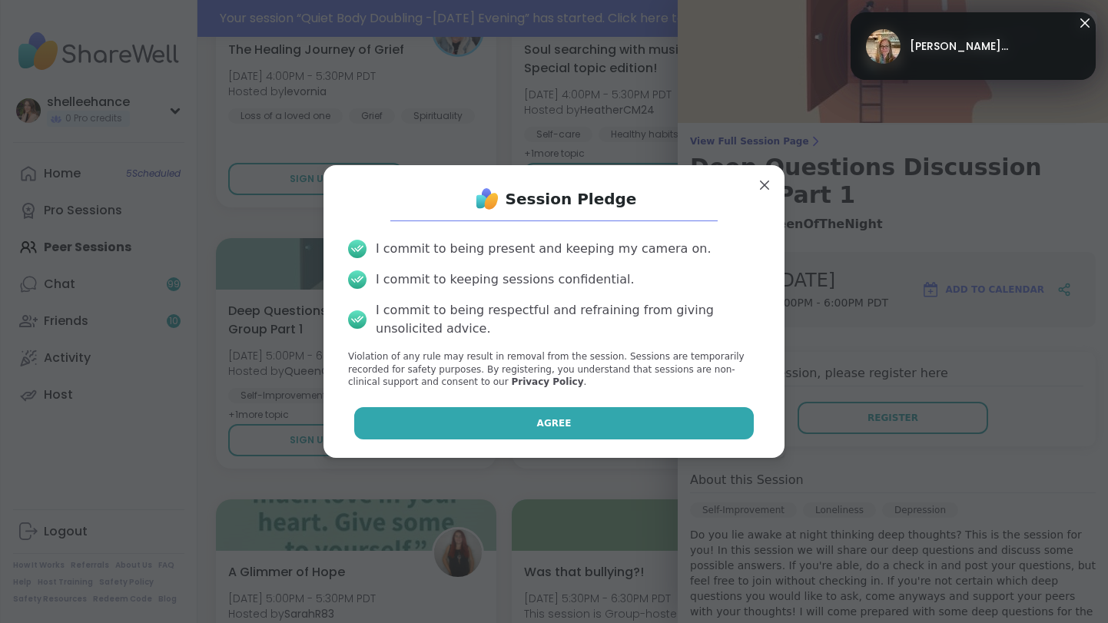
click at [516, 411] on button "Agree" at bounding box center [554, 423] width 400 height 32
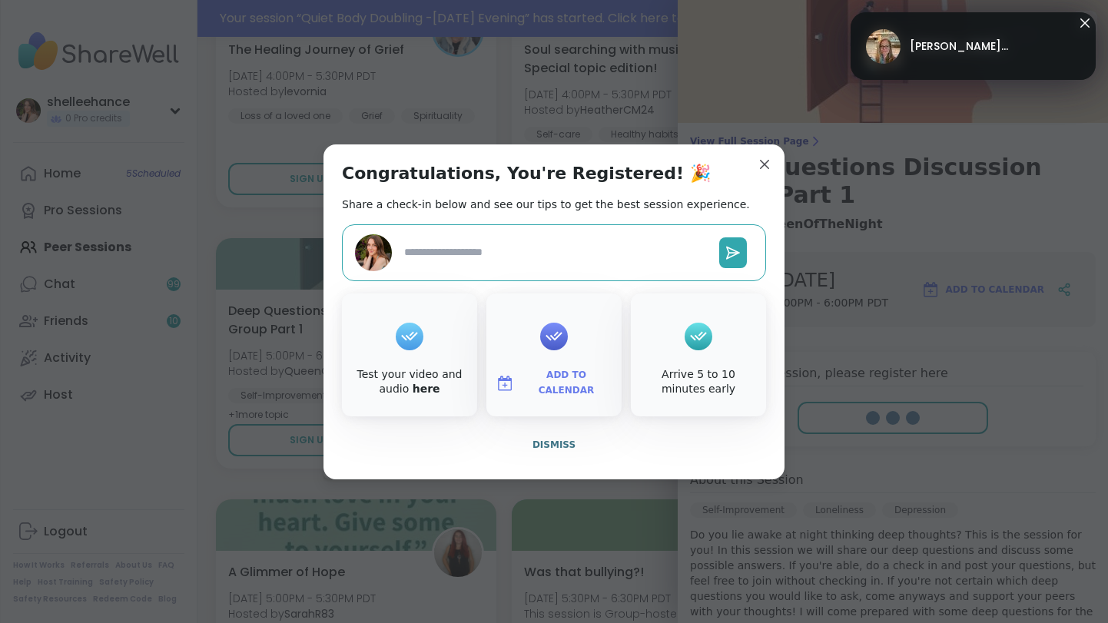
type textarea "*"
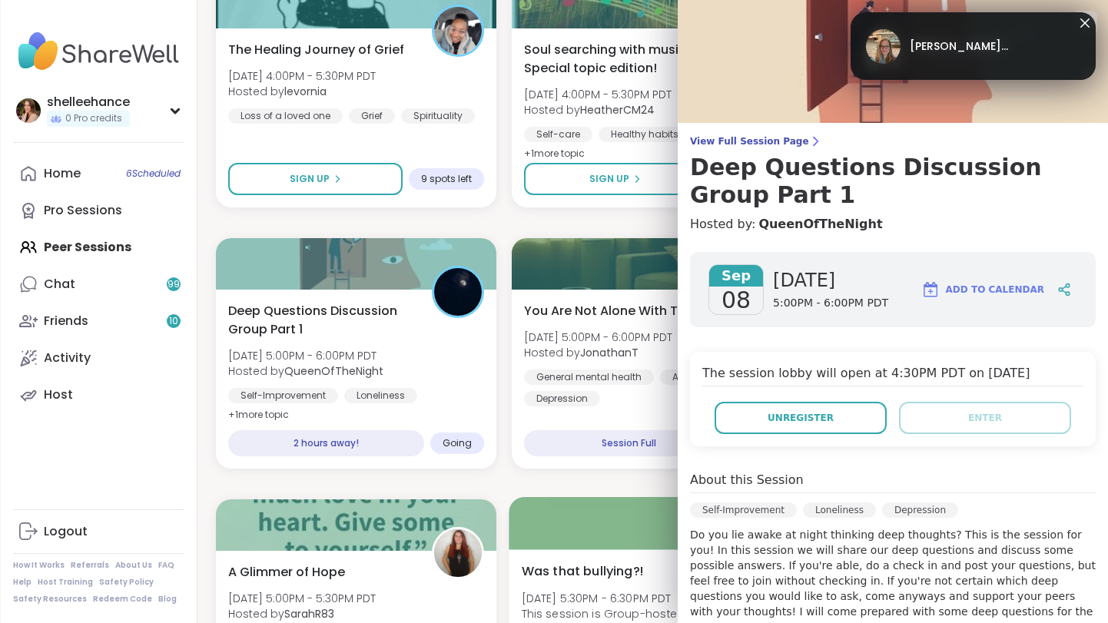
click at [580, 499] on div at bounding box center [652, 523] width 287 height 52
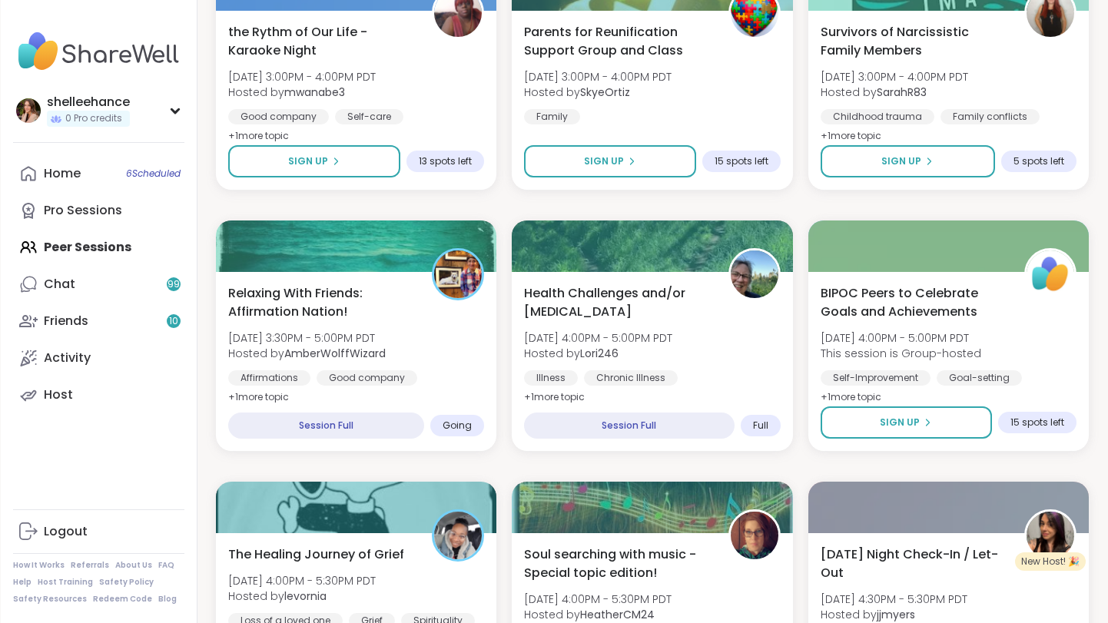
scroll to position [197, 0]
